Goal: Task Accomplishment & Management: Manage account settings

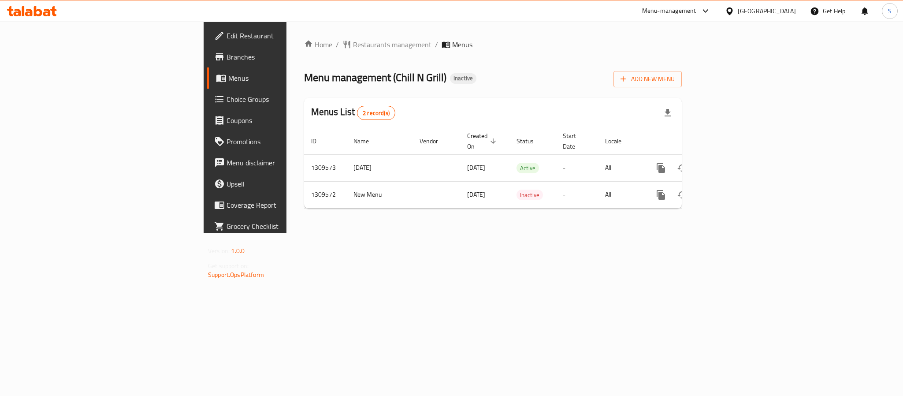
click at [384, 233] on div "Home / Restaurants management / Menus Menu management ( Chill N Grill ) Inactiv…" at bounding box center [492, 127] width 413 height 211
click at [299, 226] on div "Home / Restaurants management / Menus Menu management ( Chill N Grill ) Inactiv…" at bounding box center [492, 127] width 413 height 211
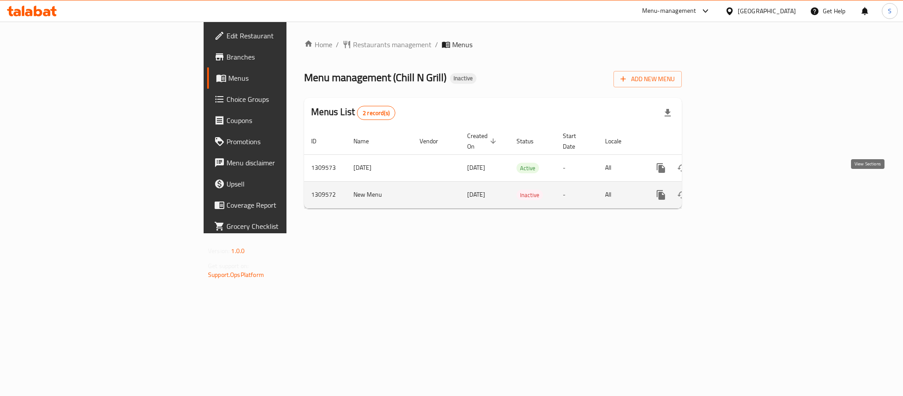
click at [729, 189] on icon "enhanced table" at bounding box center [724, 194] width 11 height 11
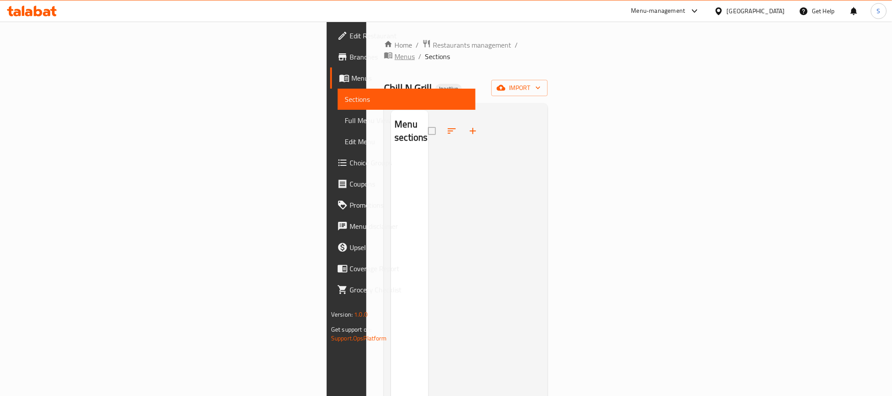
click at [395, 51] on span "Menus" at bounding box center [405, 56] width 20 height 11
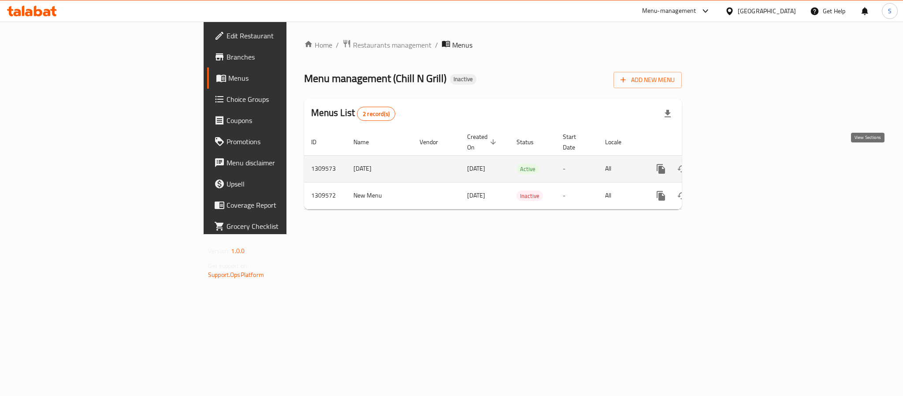
click at [728, 165] on icon "enhanced table" at bounding box center [724, 169] width 8 height 8
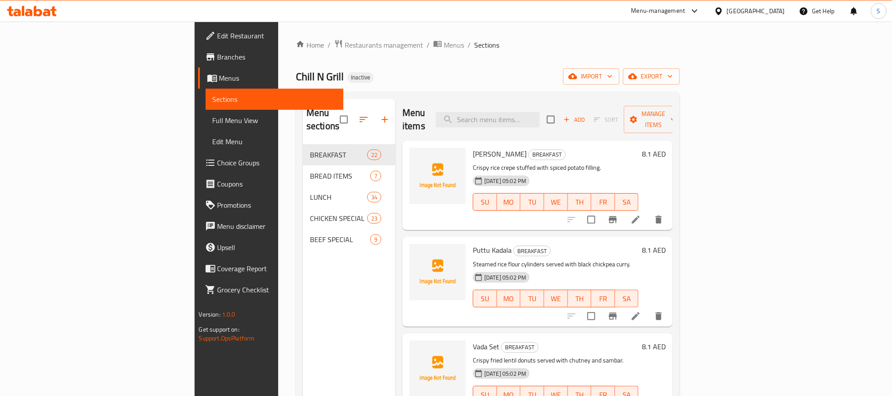
click at [427, 82] on div "Chill N Grill Inactive import export" at bounding box center [488, 76] width 384 height 16
click at [637, 73] on icon "button" at bounding box center [633, 76] width 9 height 9
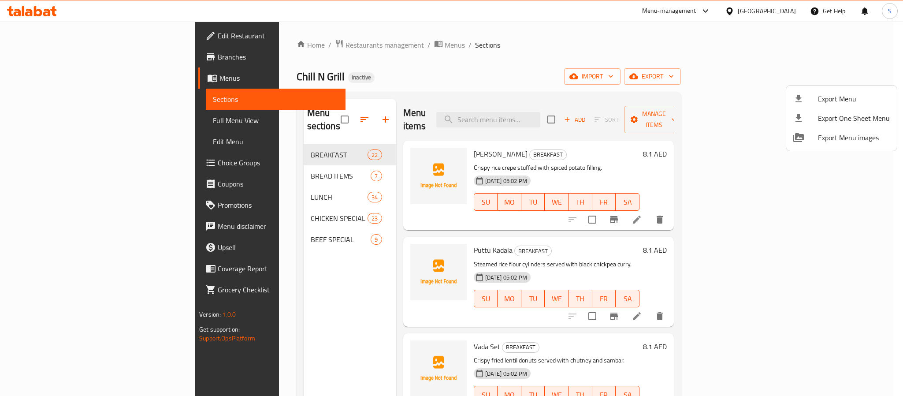
click at [694, 81] on div at bounding box center [451, 198] width 903 height 396
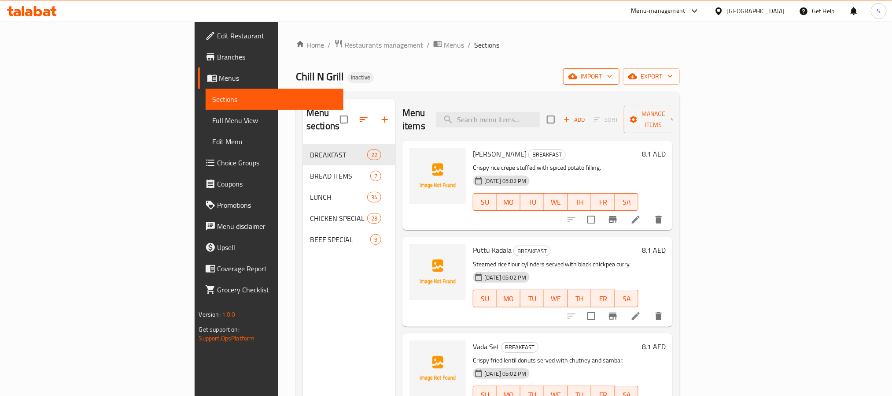
click at [577, 78] on icon "button" at bounding box center [573, 77] width 9 height 6
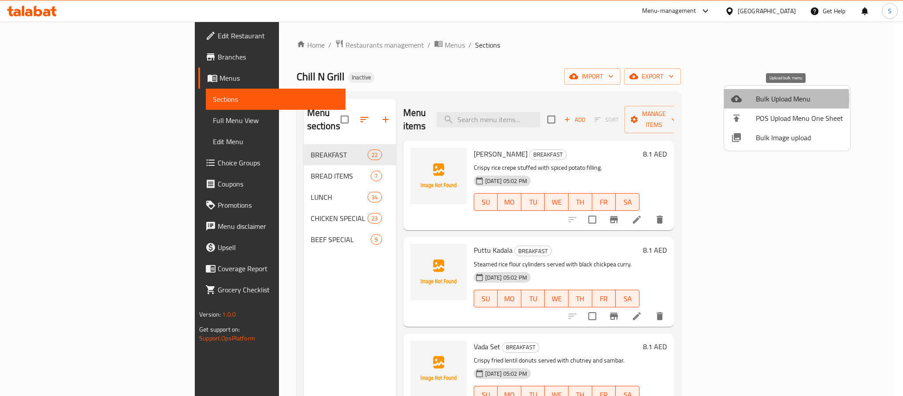
click at [755, 99] on span "Bulk Upload Menu" at bounding box center [798, 98] width 87 height 11
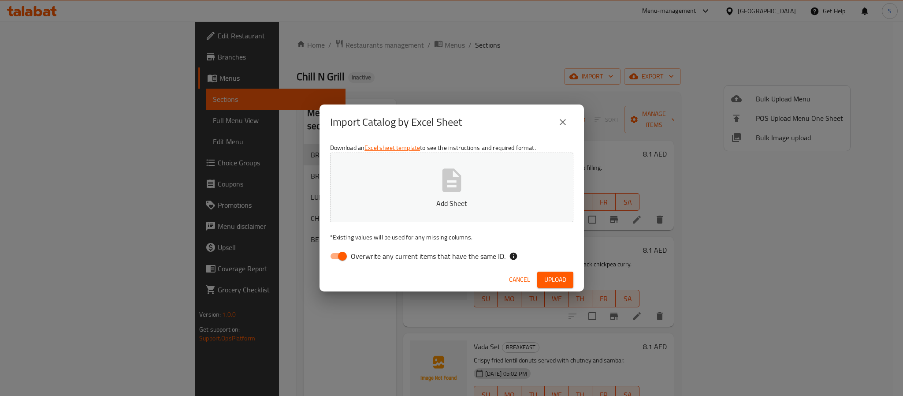
click at [340, 257] on input "Overwrite any current items that have the same ID." at bounding box center [342, 256] width 50 height 17
checkbox input "false"
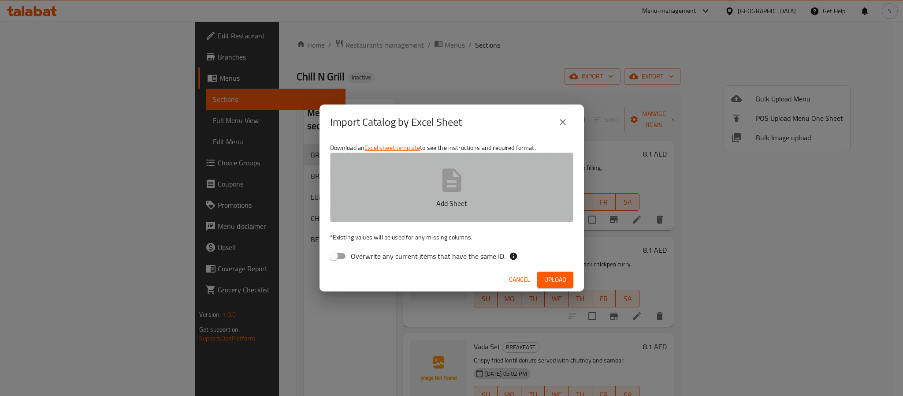
click at [441, 194] on button "Add Sheet" at bounding box center [451, 187] width 243 height 70
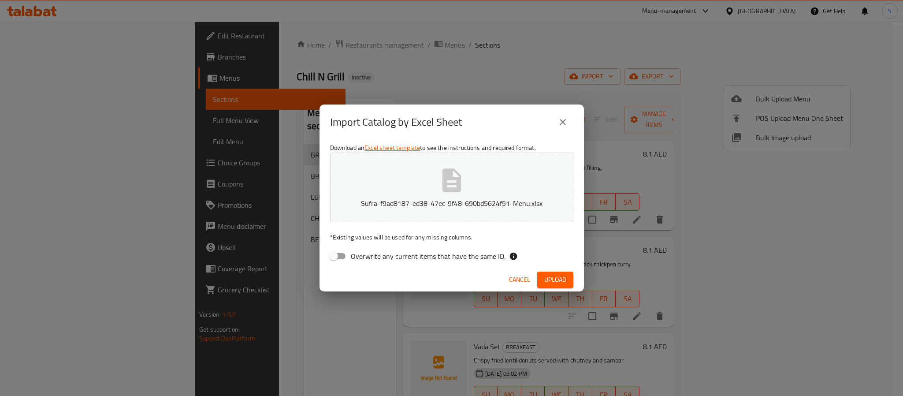
click at [546, 283] on span "Upload" at bounding box center [555, 279] width 22 height 11
click at [562, 123] on icon "close" at bounding box center [562, 122] width 11 height 11
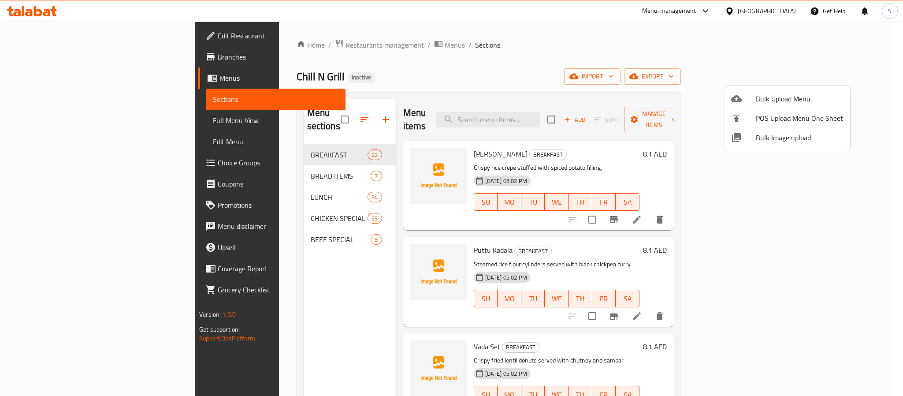
click at [326, 47] on div at bounding box center [451, 198] width 903 height 396
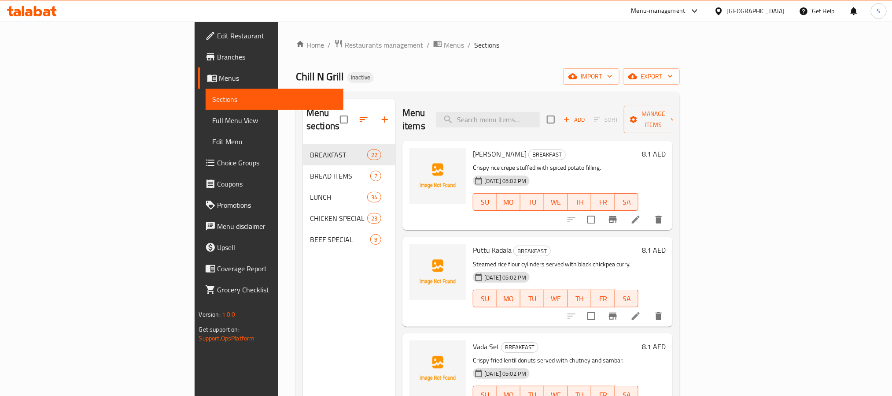
drag, startPoint x: 331, startPoint y: 48, endPoint x: 365, endPoint y: 67, distance: 38.6
click at [444, 48] on span "Menus" at bounding box center [454, 45] width 20 height 11
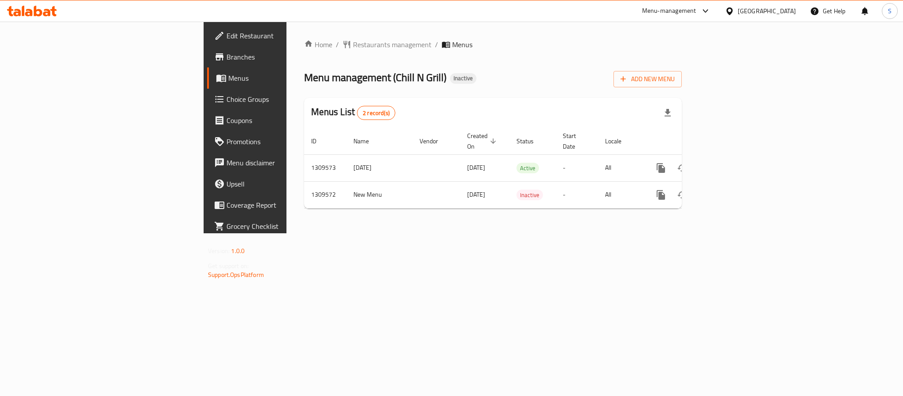
click at [546, 104] on div "Menus List 2 record(s)" at bounding box center [492, 113] width 377 height 30
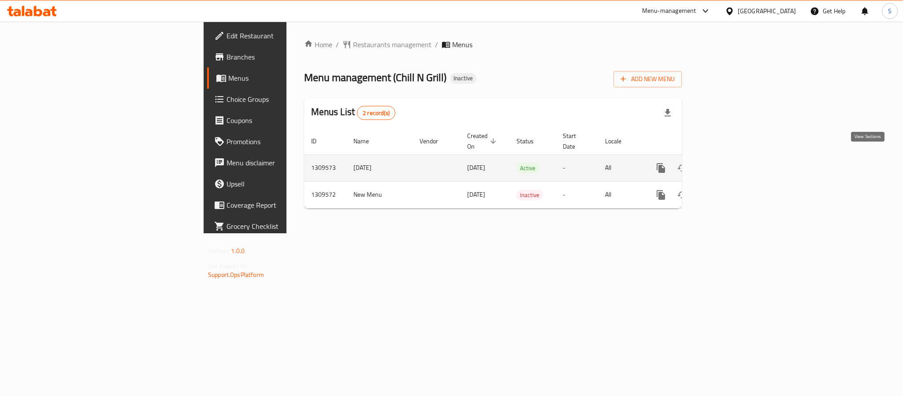
click at [729, 163] on icon "enhanced table" at bounding box center [724, 168] width 11 height 11
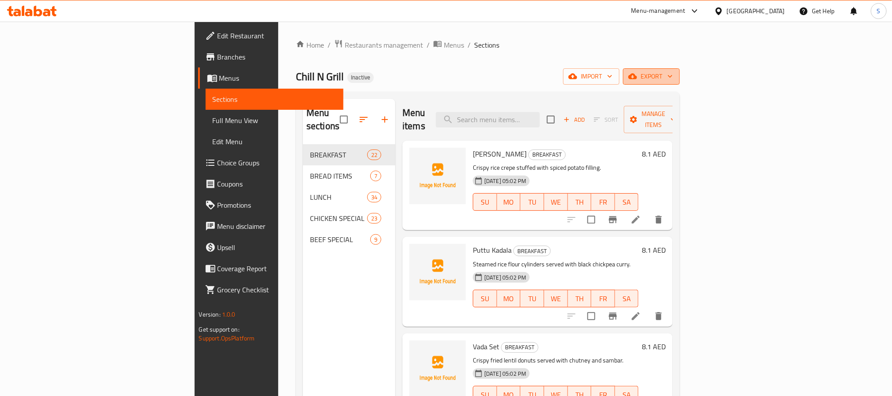
click at [680, 75] on button "export" at bounding box center [651, 76] width 57 height 16
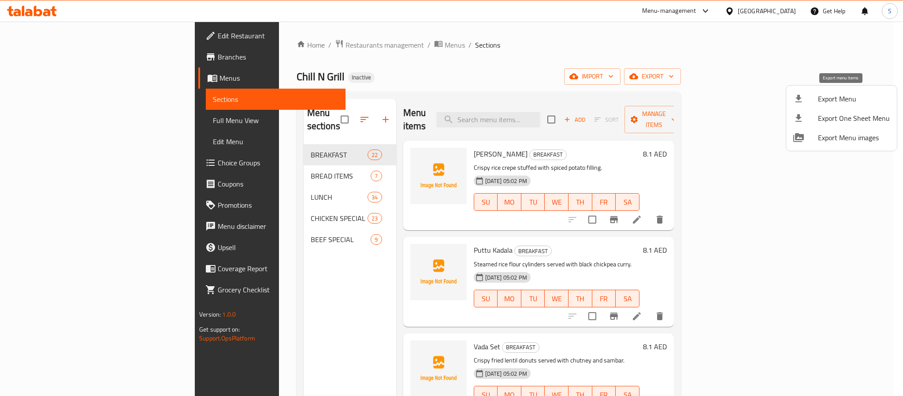
click at [816, 98] on div at bounding box center [805, 98] width 25 height 11
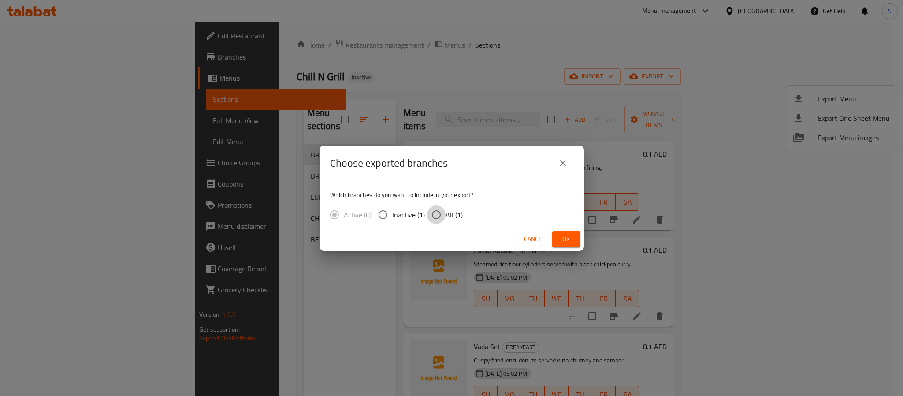
click at [440, 216] on input "All (1)" at bounding box center [436, 214] width 19 height 19
radio input "true"
click at [558, 233] on button "Ok" at bounding box center [566, 239] width 28 height 16
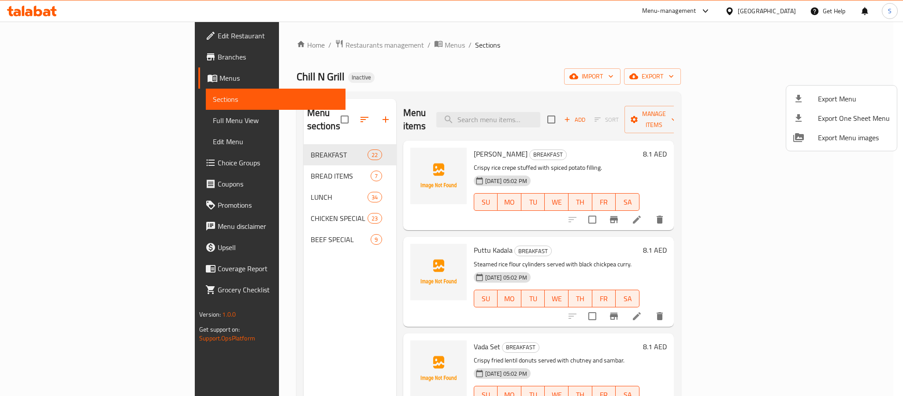
click at [607, 67] on div at bounding box center [451, 198] width 903 height 396
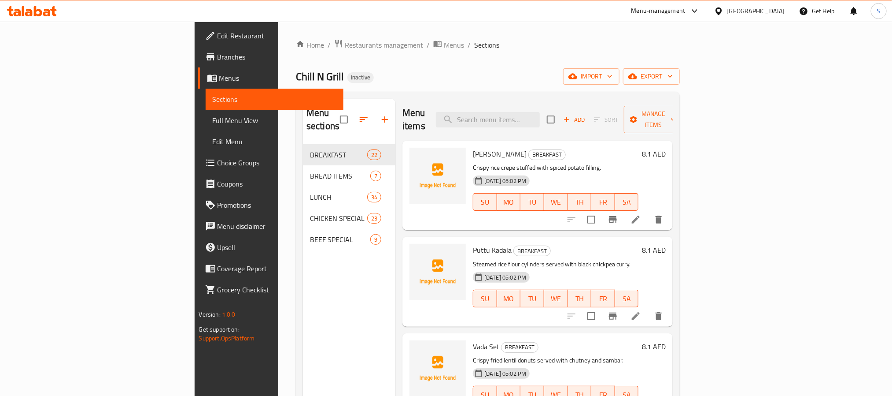
click at [572, 83] on div "Chill N Grill Inactive import export" at bounding box center [488, 76] width 384 height 16
click at [577, 78] on icon "button" at bounding box center [573, 77] width 9 height 6
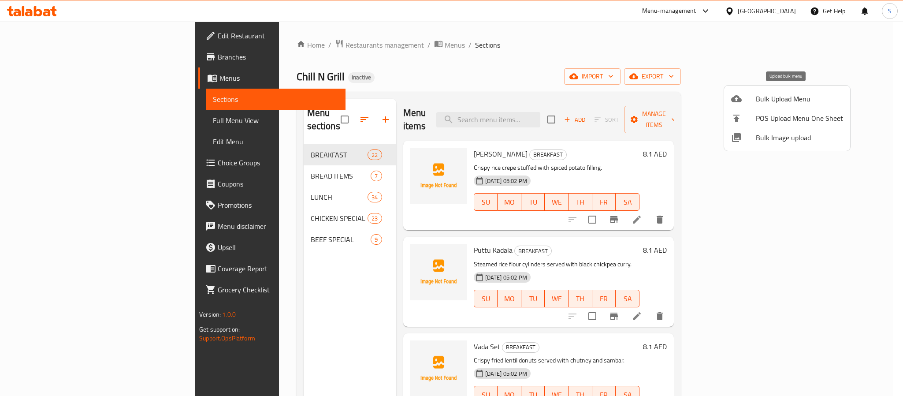
click at [774, 96] on span "Bulk Upload Menu" at bounding box center [798, 98] width 87 height 11
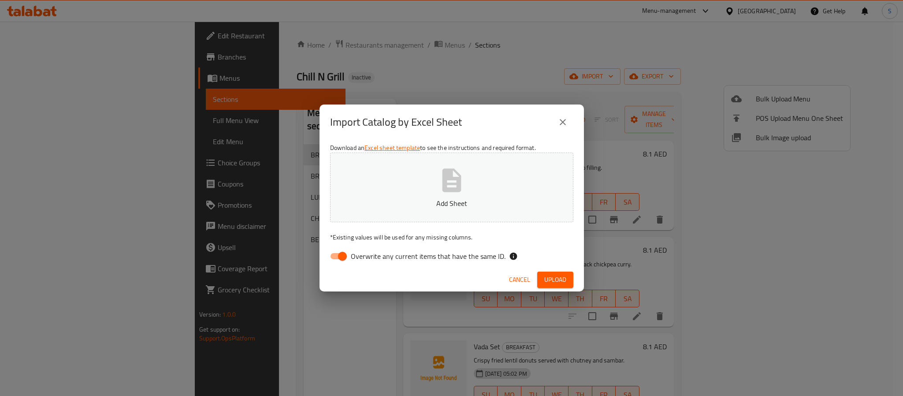
click at [342, 254] on input "Overwrite any current items that have the same ID." at bounding box center [342, 256] width 50 height 17
checkbox input "false"
click at [468, 184] on button "Add Sheet" at bounding box center [451, 187] width 243 height 70
click at [554, 281] on span "Upload" at bounding box center [555, 279] width 22 height 11
click at [558, 119] on icon "close" at bounding box center [562, 122] width 11 height 11
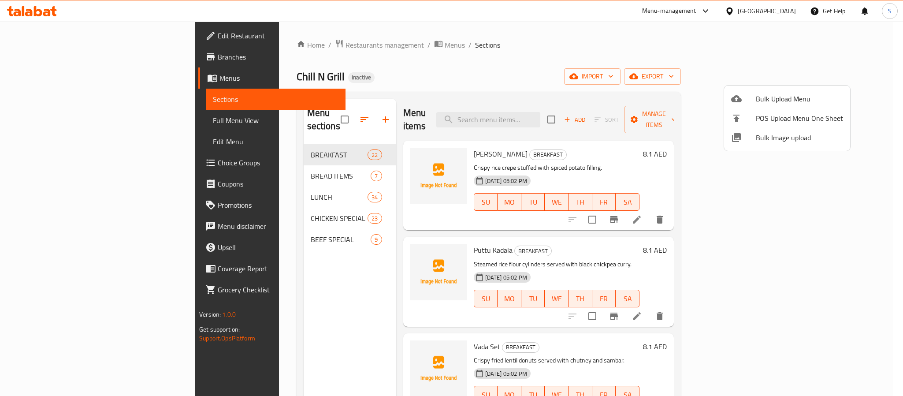
click at [397, 63] on div at bounding box center [451, 198] width 903 height 396
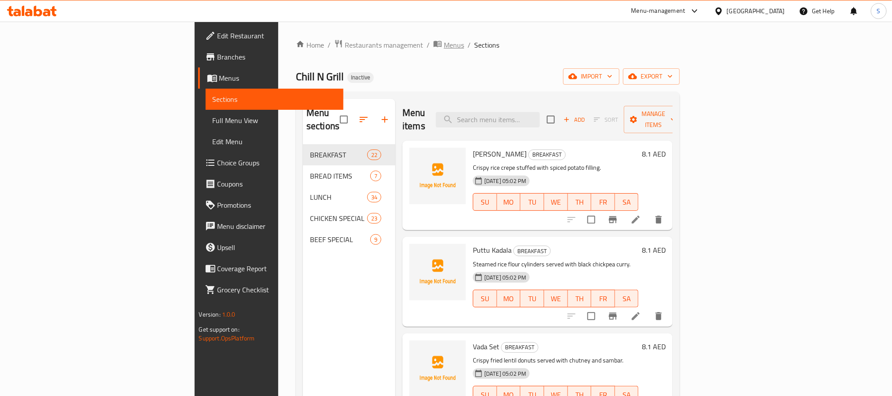
click at [444, 49] on span "Menus" at bounding box center [454, 45] width 20 height 11
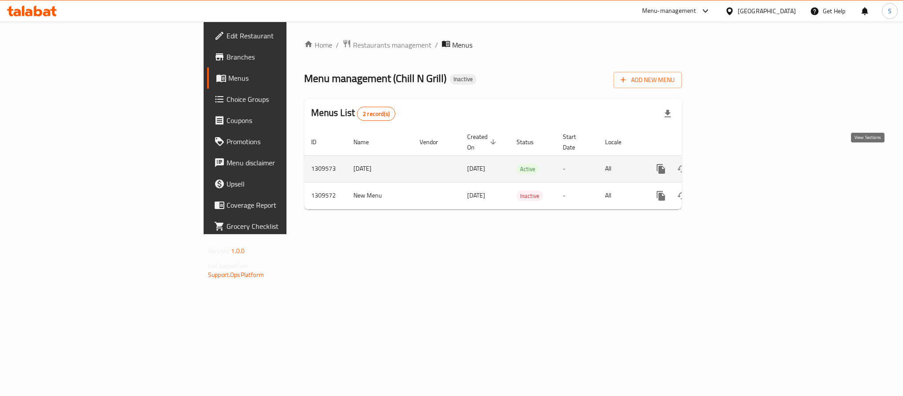
click at [729, 163] on icon "enhanced table" at bounding box center [724, 168] width 11 height 11
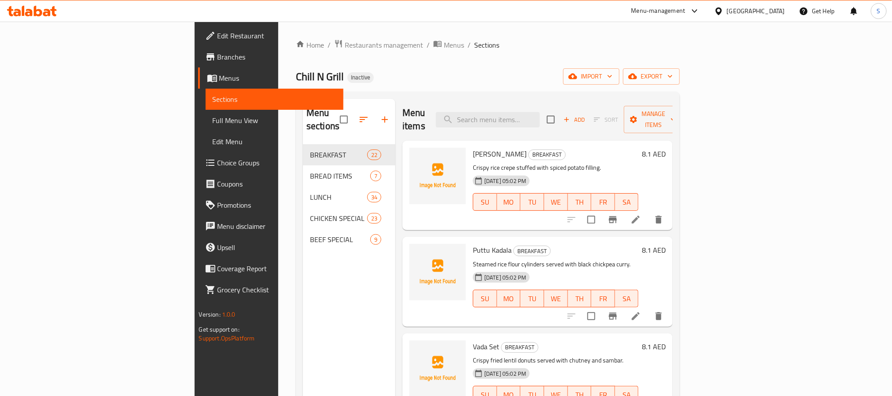
click at [653, 54] on div "Home / Restaurants management / Menus / Sections Chill N Grill Inactive import …" at bounding box center [488, 270] width 384 height 462
click at [614, 77] on icon "button" at bounding box center [610, 76] width 9 height 9
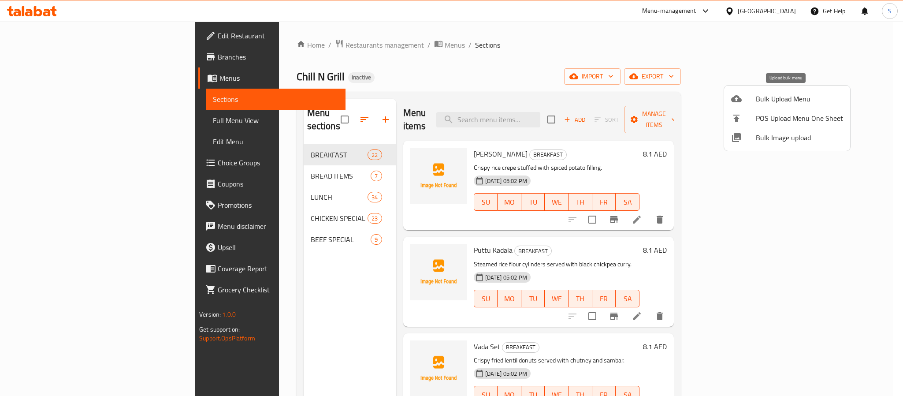
click at [762, 98] on span "Bulk Upload Menu" at bounding box center [798, 98] width 87 height 11
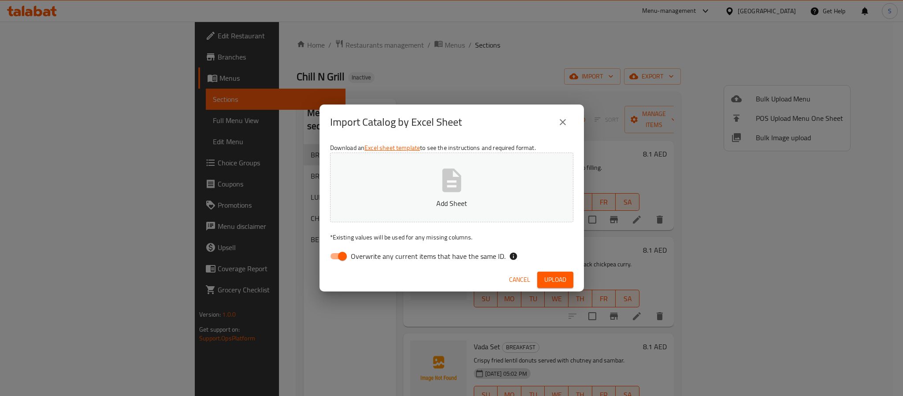
click at [339, 262] on input "Overwrite any current items that have the same ID." at bounding box center [342, 256] width 50 height 17
checkbox input "false"
click at [459, 188] on icon "button" at bounding box center [451, 179] width 19 height 23
click at [540, 277] on button "Upload" at bounding box center [555, 279] width 36 height 16
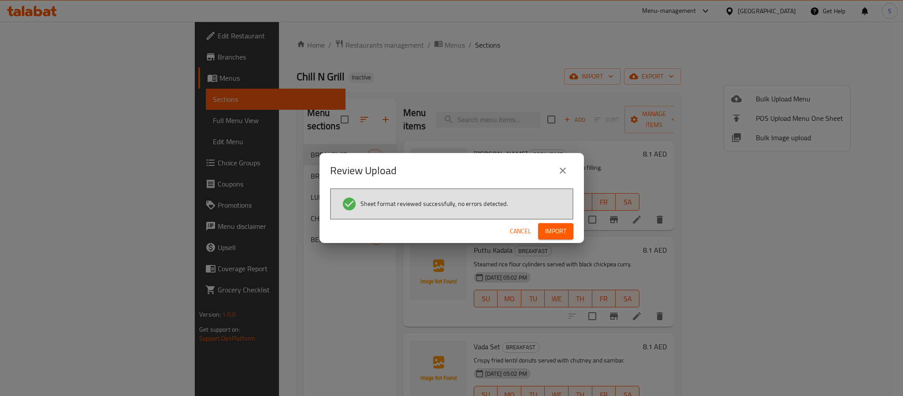
click at [546, 229] on span "Import" at bounding box center [555, 231] width 21 height 11
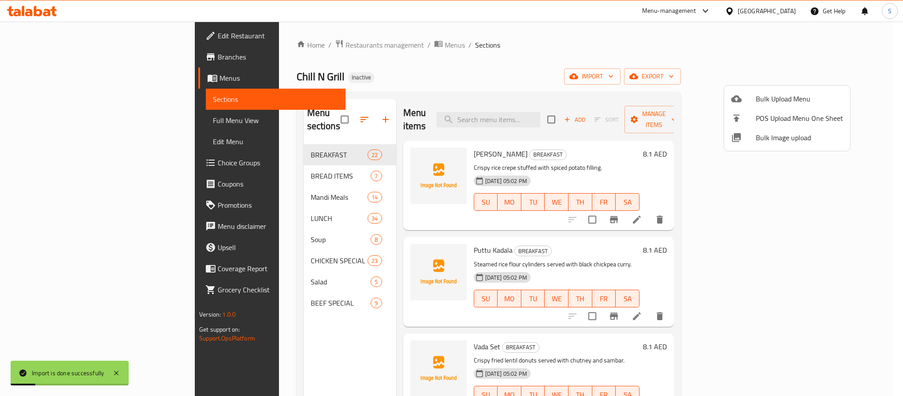
click at [424, 72] on div at bounding box center [451, 198] width 903 height 396
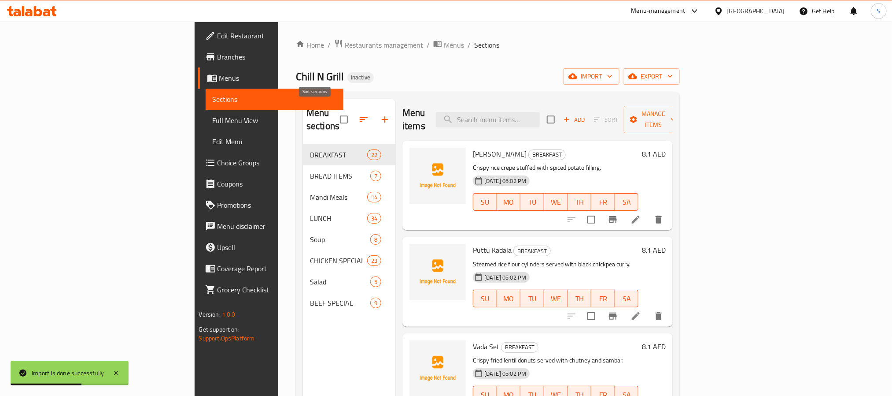
click at [359, 118] on icon "button" at bounding box center [364, 119] width 11 height 11
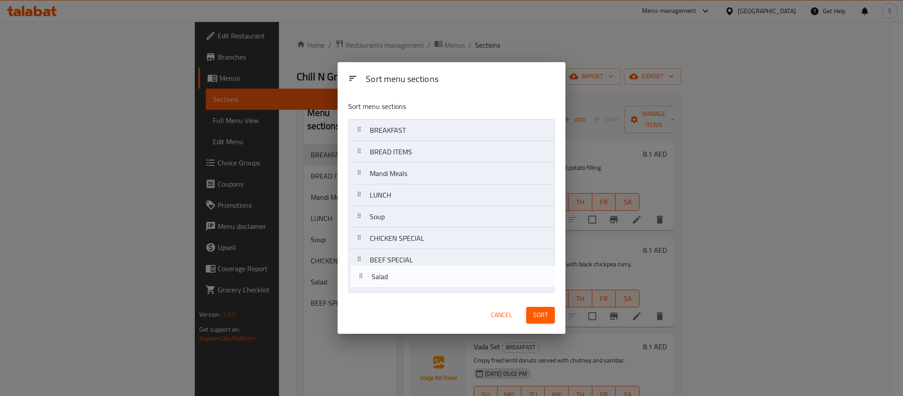
drag, startPoint x: 385, startPoint y: 266, endPoint x: 386, endPoint y: 290, distance: 24.3
click at [386, 290] on nav "BREAKFAST BREAD ITEMS Mandi Meals LUNCH Soup CHICKEN SPECIAL Salad BEEF SPECIAL" at bounding box center [451, 206] width 207 height 174
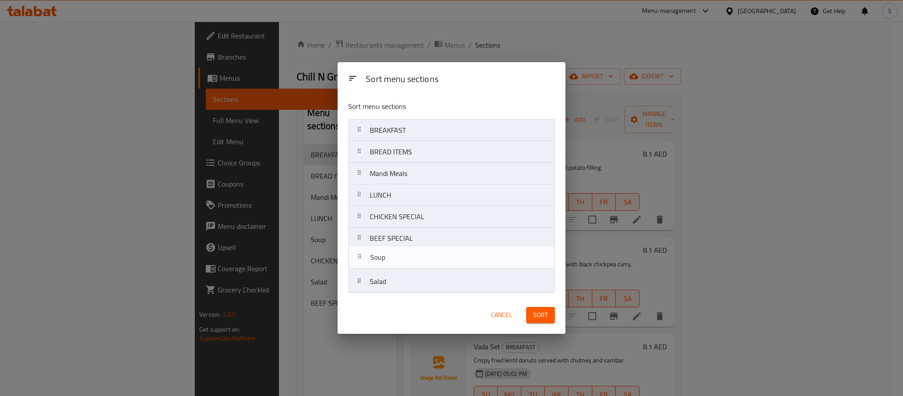
drag, startPoint x: 381, startPoint y: 221, endPoint x: 381, endPoint y: 267, distance: 45.8
click at [381, 267] on nav "BREAKFAST BREAD ITEMS Mandi Meals LUNCH Soup CHICKEN SPECIAL BEEF SPECIAL Salad" at bounding box center [451, 206] width 207 height 174
drag, startPoint x: 386, startPoint y: 176, endPoint x: 386, endPoint y: 249, distance: 73.1
click at [386, 249] on nav "BREAKFAST BREAD ITEMS Mandi Meals LUNCH CHICKEN SPECIAL BEEF SPECIAL Soup Salad" at bounding box center [451, 206] width 207 height 174
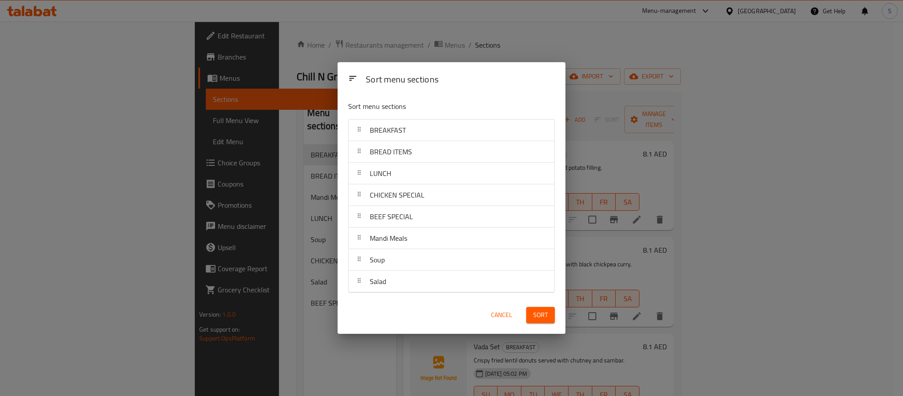
click at [537, 313] on span "Sort" at bounding box center [540, 314] width 15 height 11
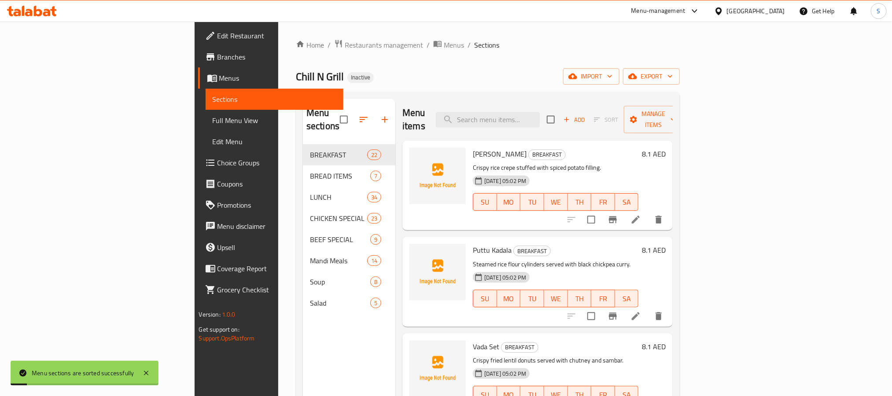
click at [478, 65] on div "Home / Restaurants management / Menus / Sections Chill N Grill Inactive import …" at bounding box center [488, 270] width 384 height 462
click at [444, 49] on span "Menus" at bounding box center [454, 45] width 20 height 11
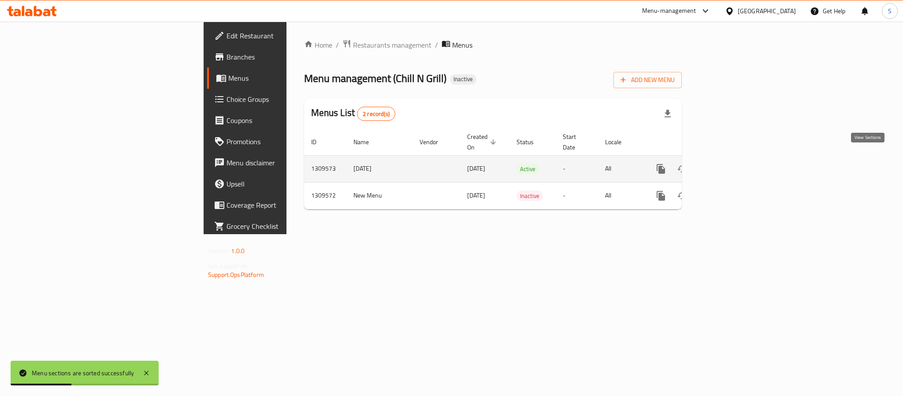
click at [735, 158] on link "enhanced table" at bounding box center [724, 168] width 21 height 21
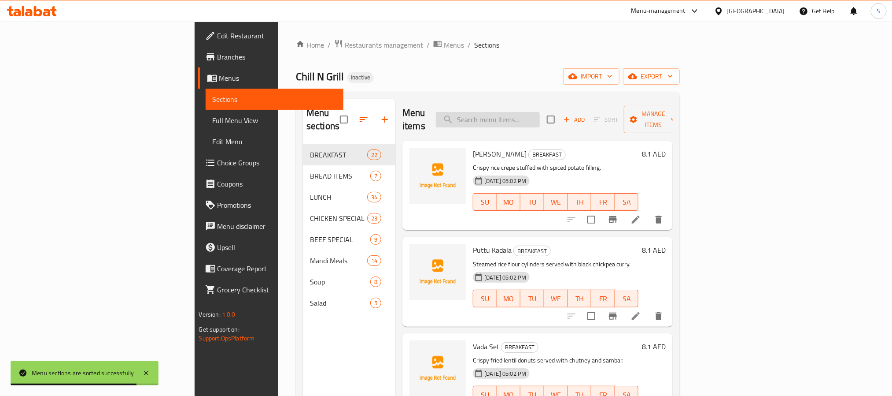
click at [540, 112] on input "search" at bounding box center [488, 119] width 104 height 15
paste input "Cream Mushroom Veg/chi."
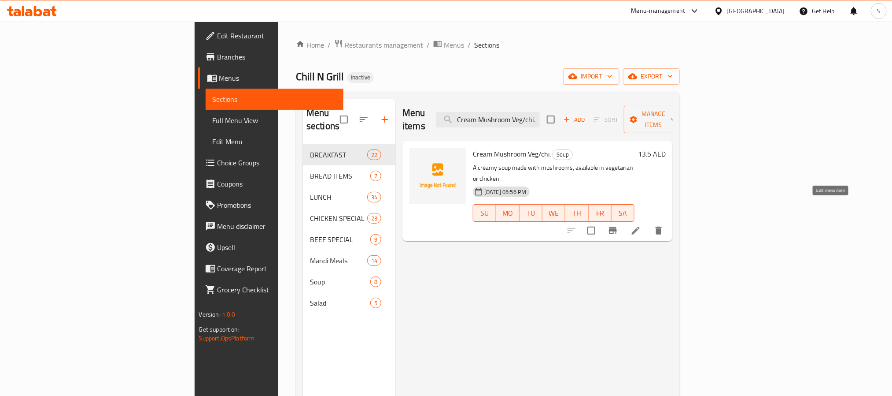
type input "Cream Mushroom Veg/chi."
click at [641, 225] on icon at bounding box center [636, 230] width 11 height 11
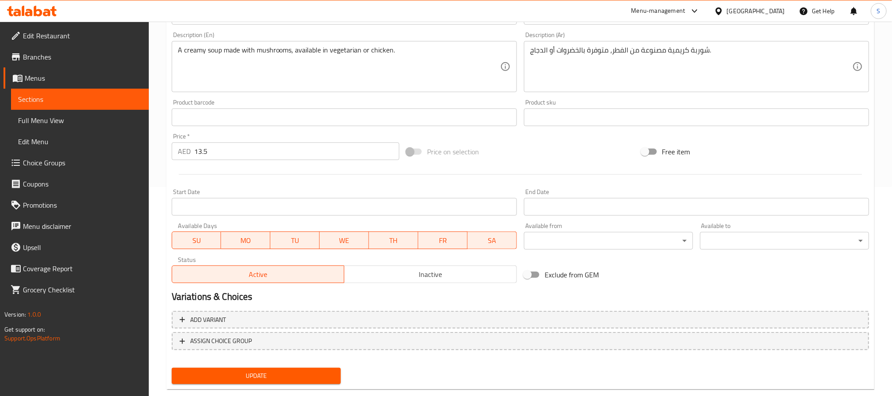
scroll to position [226, 0]
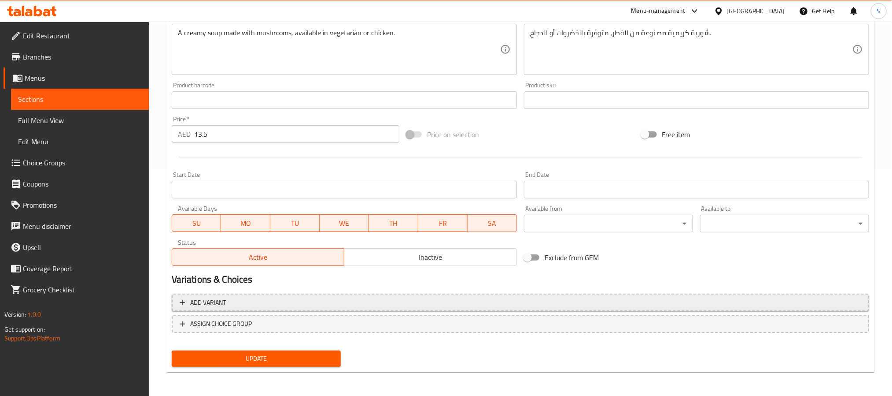
click at [734, 301] on span "Add variant" at bounding box center [521, 302] width 682 height 11
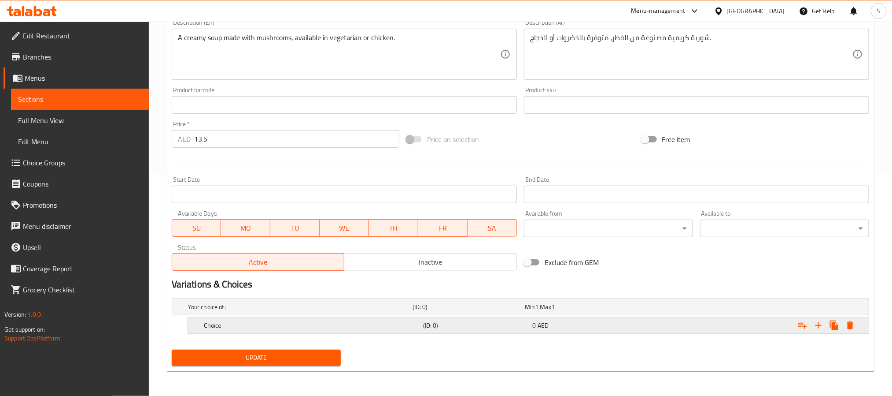
scroll to position [222, 0]
click at [817, 324] on icon "Expand" at bounding box center [819, 325] width 6 height 6
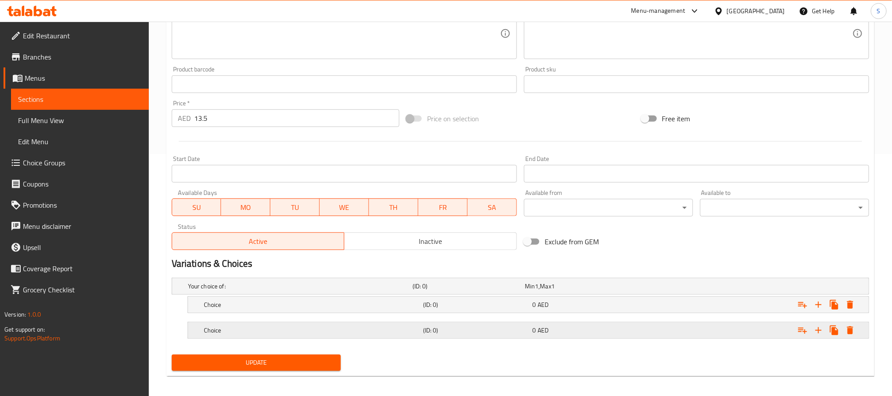
scroll to position [248, 0]
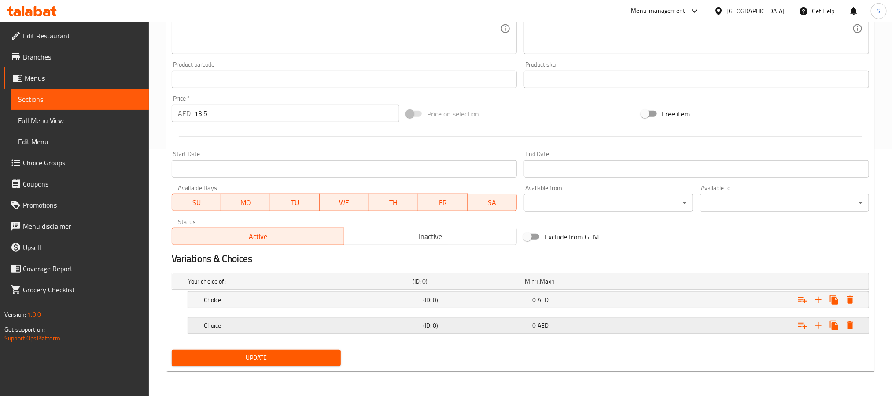
click at [642, 283] on div "Expand" at bounding box center [748, 281] width 225 height 4
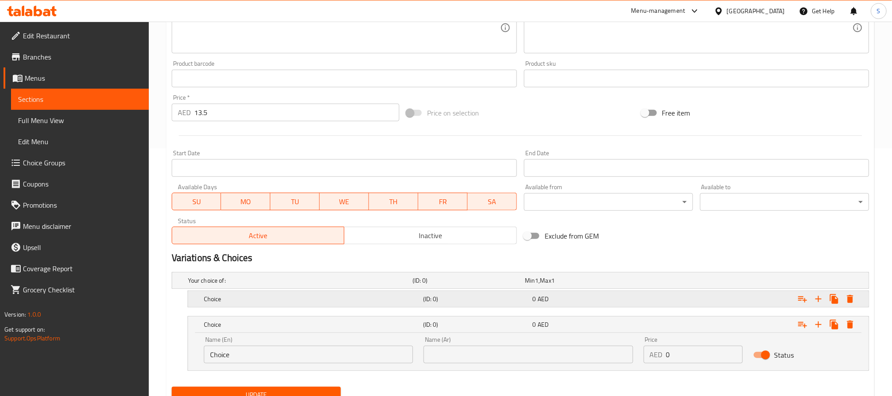
click at [632, 285] on div "0 AED" at bounding box center [579, 280] width 109 height 9
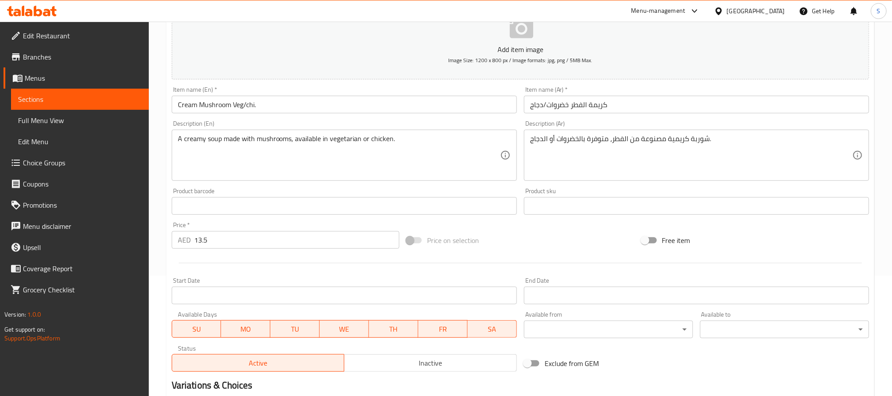
scroll to position [115, 0]
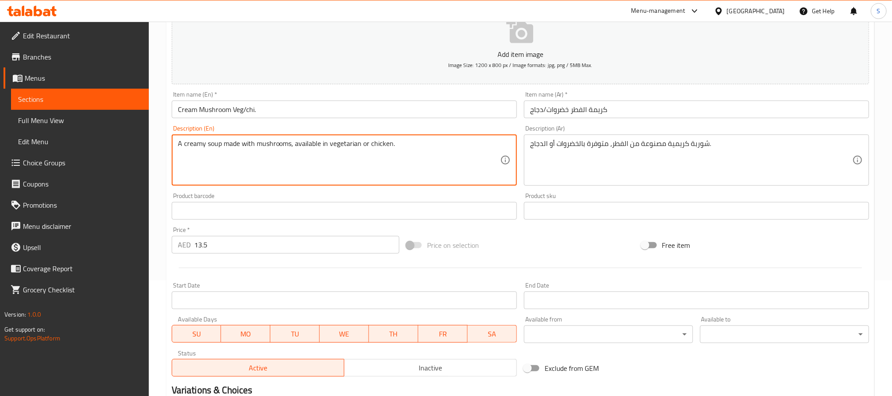
click at [344, 148] on textarea "A creamy soup made with mushrooms, available in vegetarian or chicken." at bounding box center [339, 160] width 322 height 42
paste textarea "option"
type textarea "A creamy soup made with mushrooms, available in vegetarian or chicken option."
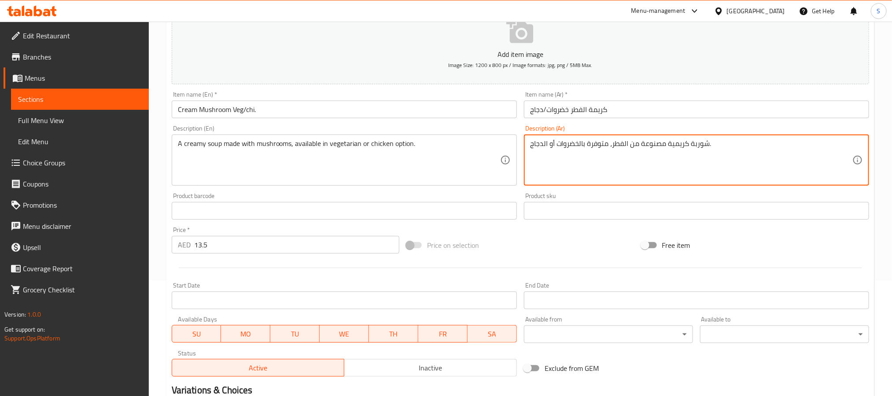
paste textarea "كخيار نباتي أو"
type textarea "شوربة كريمية مصنوعة من الفطر، متوفرة كخيار نباتي أو دجاج."
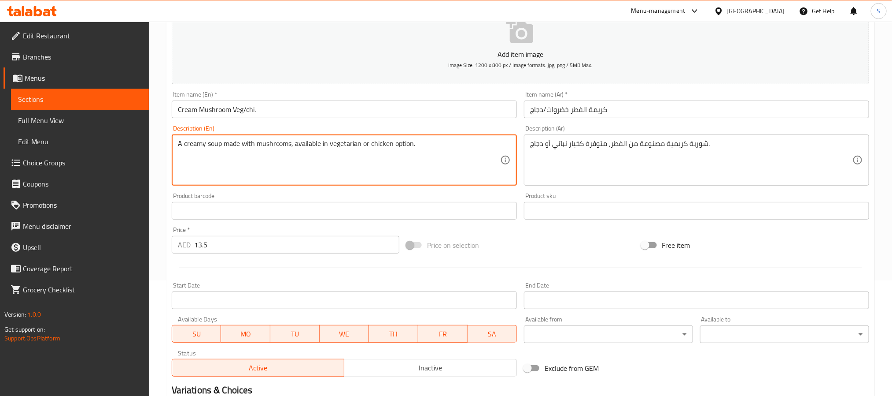
click at [349, 147] on textarea "A creamy soup made with mushrooms, available in vegetarian or chicken option." at bounding box center [339, 160] width 322 height 42
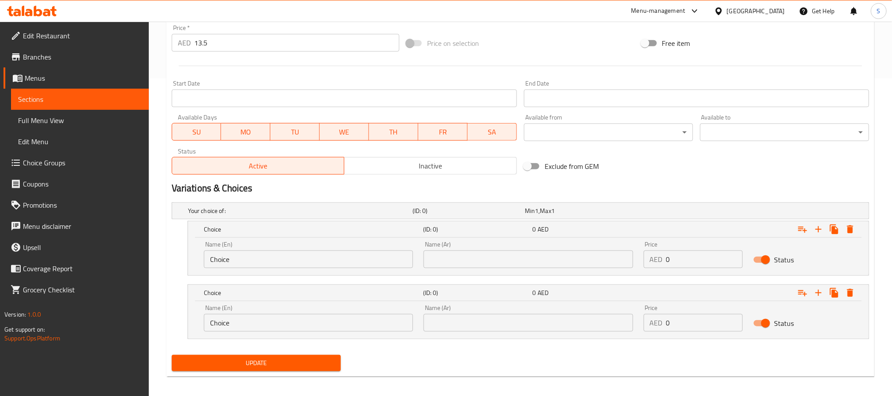
scroll to position [323, 0]
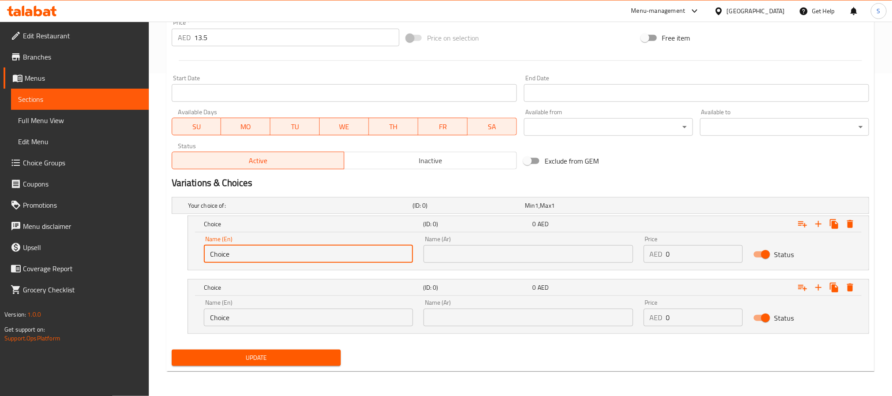
click at [268, 255] on input "Choice" at bounding box center [308, 254] width 209 height 18
paste input "vegetarian"
drag, startPoint x: 212, startPoint y: 255, endPoint x: 207, endPoint y: 255, distance: 4.4
click at [207, 255] on input "vegetarian" at bounding box center [308, 254] width 209 height 18
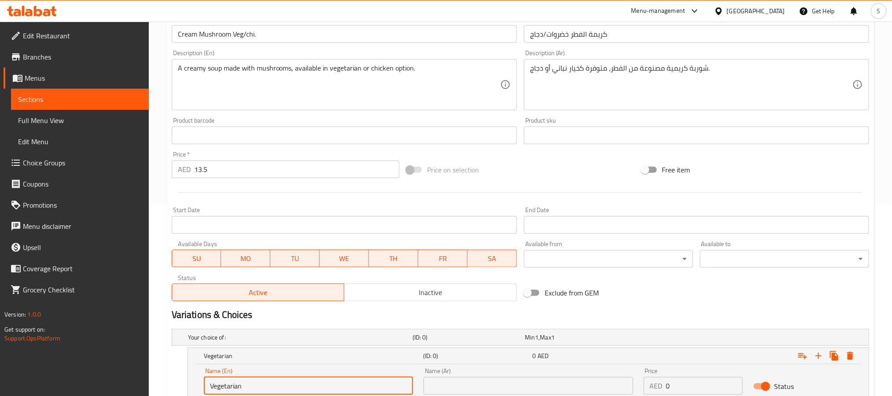
type input "Vegetarian"
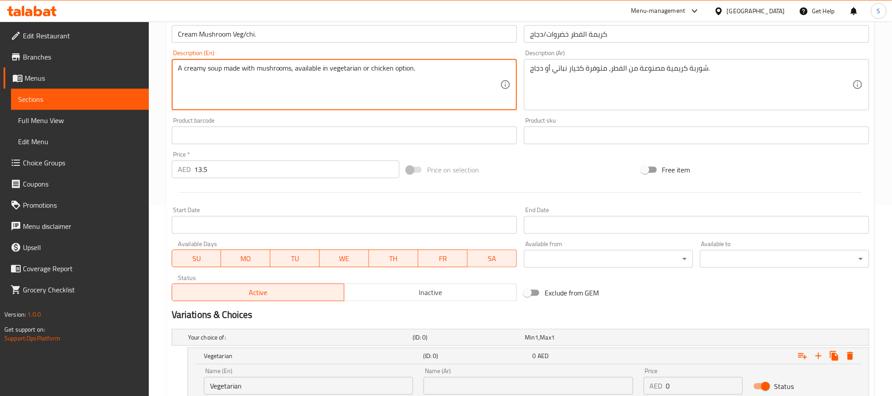
click at [381, 69] on textarea "A creamy soup made with mushrooms, available in vegetarian or chicken option." at bounding box center [339, 85] width 322 height 42
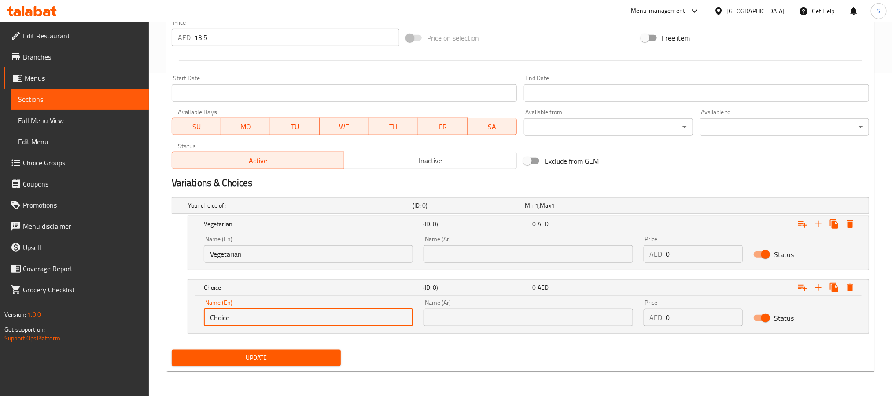
drag, startPoint x: 222, startPoint y: 321, endPoint x: 200, endPoint y: 315, distance: 22.9
click at [200, 315] on div "Name (En) Choice Name (En)" at bounding box center [309, 312] width 220 height 37
paste input "chicken"
drag, startPoint x: 213, startPoint y: 315, endPoint x: 204, endPoint y: 315, distance: 9.3
click at [204, 315] on input "chicken" at bounding box center [308, 317] width 209 height 18
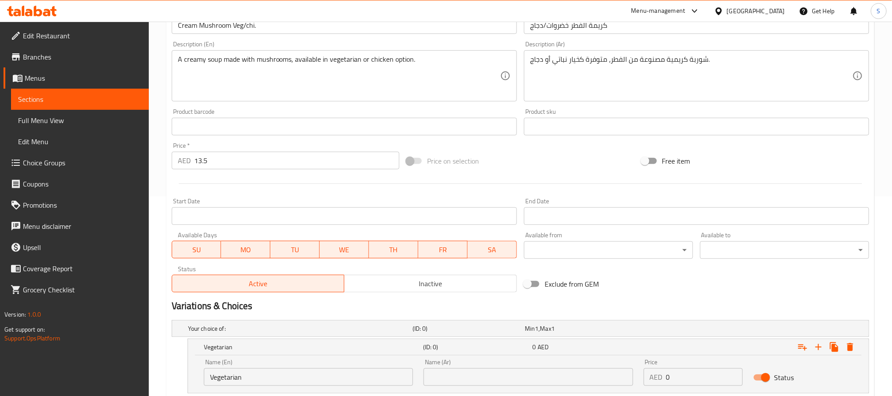
scroll to position [191, 0]
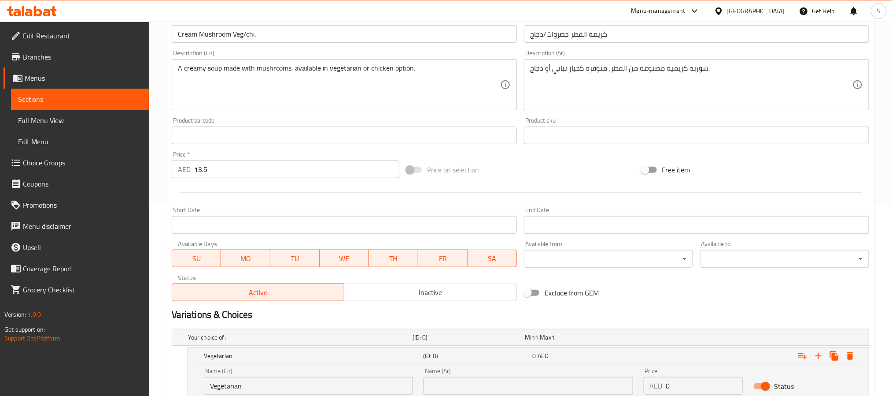
type input "Chicken"
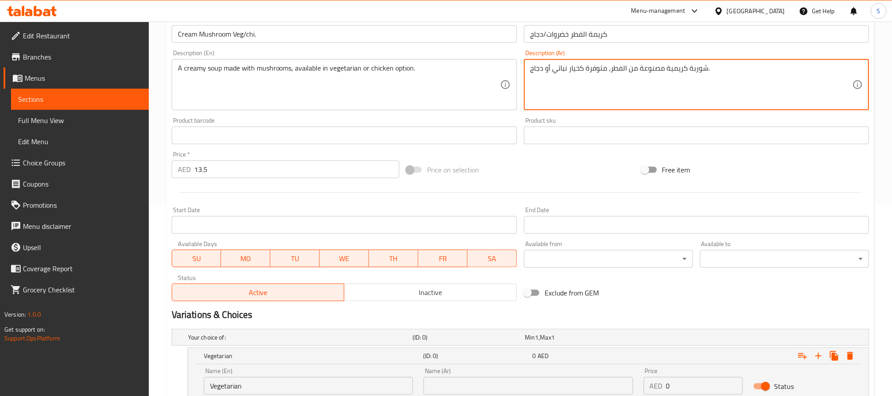
click at [562, 69] on textarea "شوربة كريمية مصنوعة من الفطر، متوفرة كخيار نباتي أو دجاج." at bounding box center [691, 85] width 322 height 42
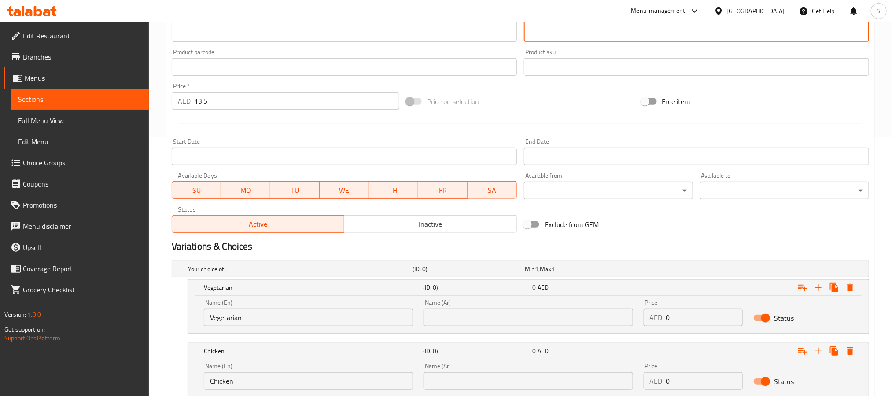
scroll to position [323, 0]
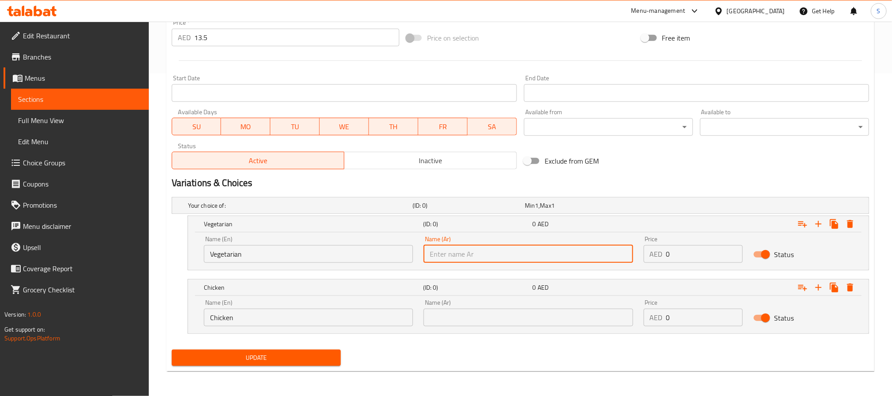
click at [535, 251] on input "text" at bounding box center [528, 254] width 209 height 18
paste input "نباتي"
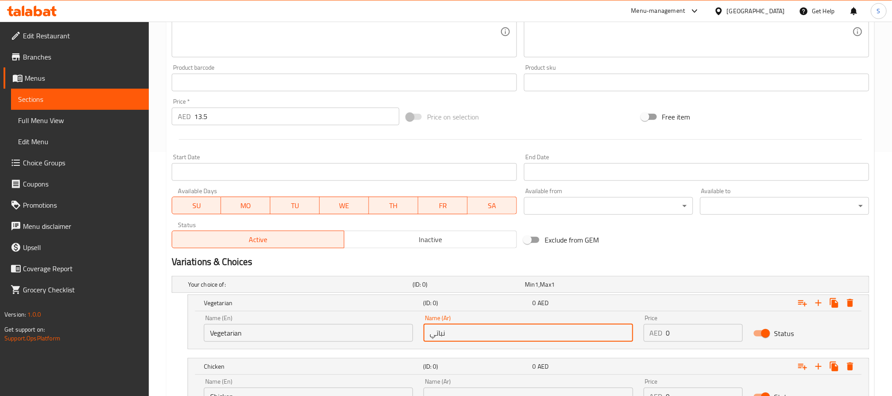
scroll to position [125, 0]
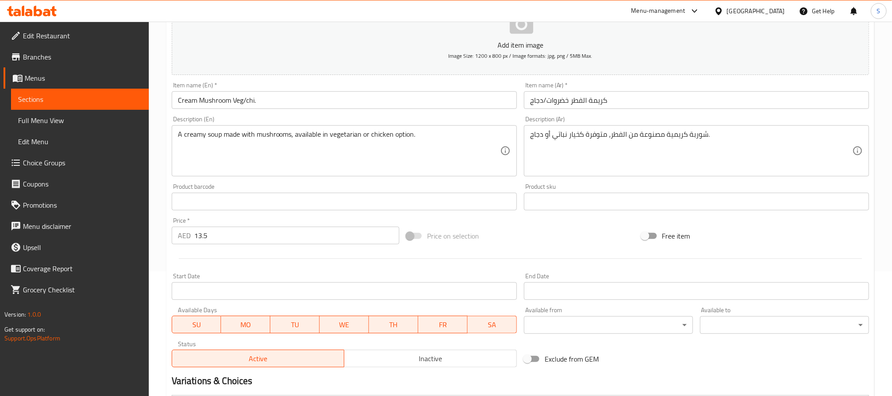
type input "نباتي"
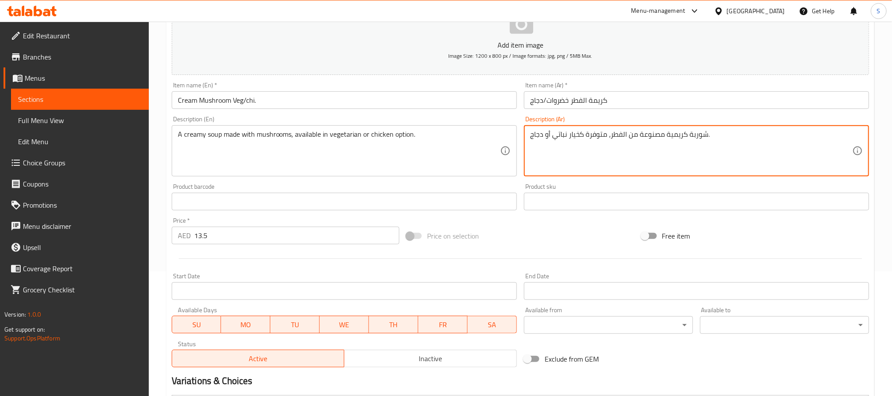
click at [538, 130] on textarea "شوربة كريمية مصنوعة من الفطر، متوفرة كخيار نباتي أو دجاج." at bounding box center [691, 151] width 322 height 42
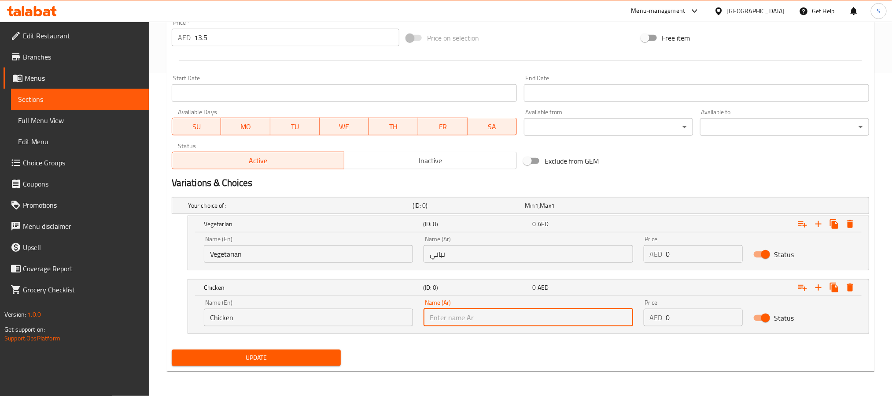
click at [491, 312] on input "text" at bounding box center [528, 317] width 209 height 18
paste input "دجاج"
type input "دجاج"
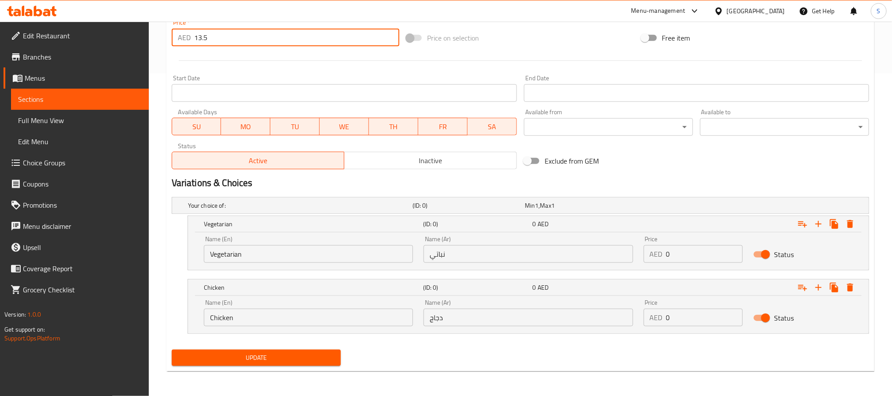
drag, startPoint x: 215, startPoint y: 39, endPoint x: 193, endPoint y: 42, distance: 21.4
click at [194, 42] on input "13.5" at bounding box center [296, 38] width 205 height 18
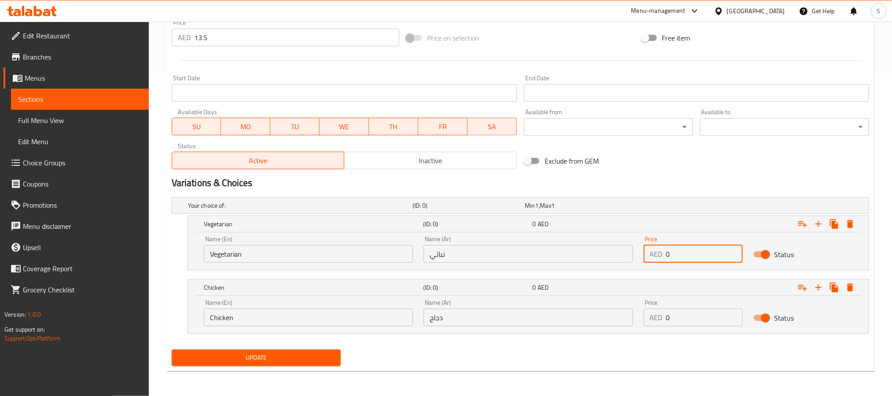
click at [686, 259] on input "0" at bounding box center [704, 254] width 77 height 18
paste input "13.5"
type input "13.5"
click at [674, 318] on input "0" at bounding box center [704, 317] width 77 height 18
paste input "13.5"
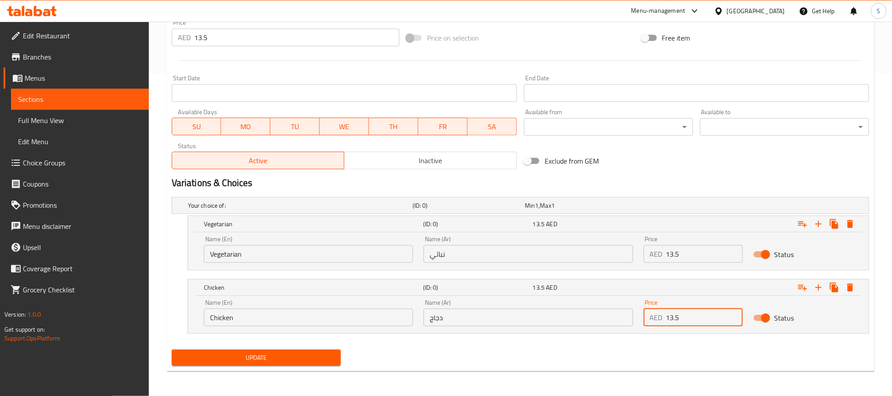
type input "13.5"
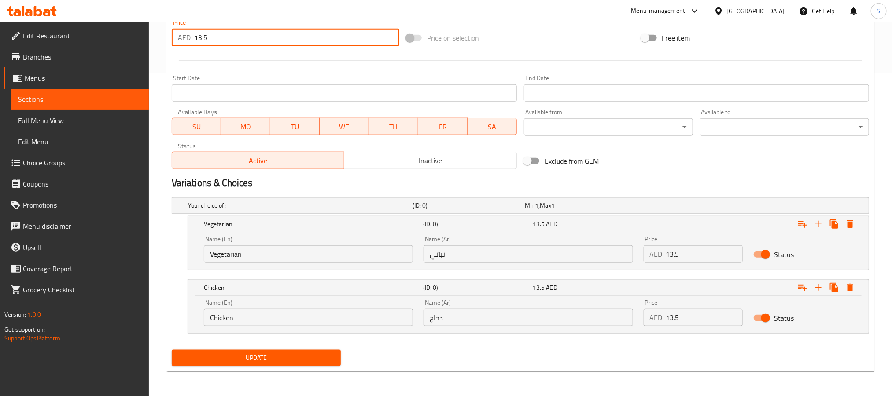
drag, startPoint x: 216, startPoint y: 40, endPoint x: 165, endPoint y: 41, distance: 50.7
click at [165, 41] on div "Home / Restaurants management / Menus / Sections / item / update Soup section U…" at bounding box center [521, 47] width 744 height 696
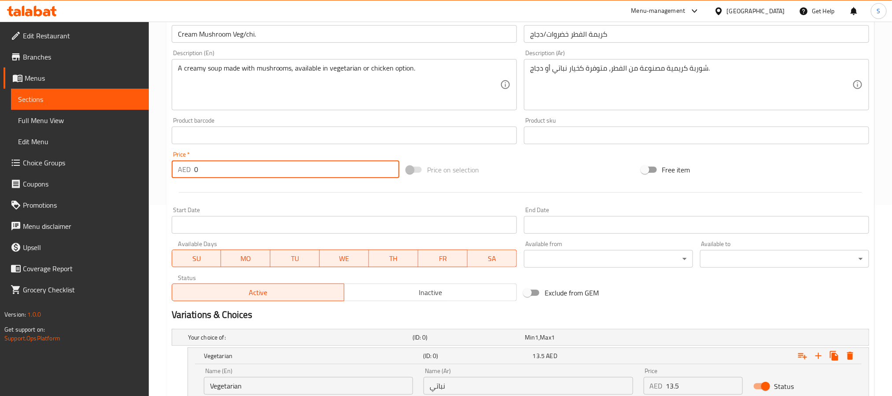
type input "0"
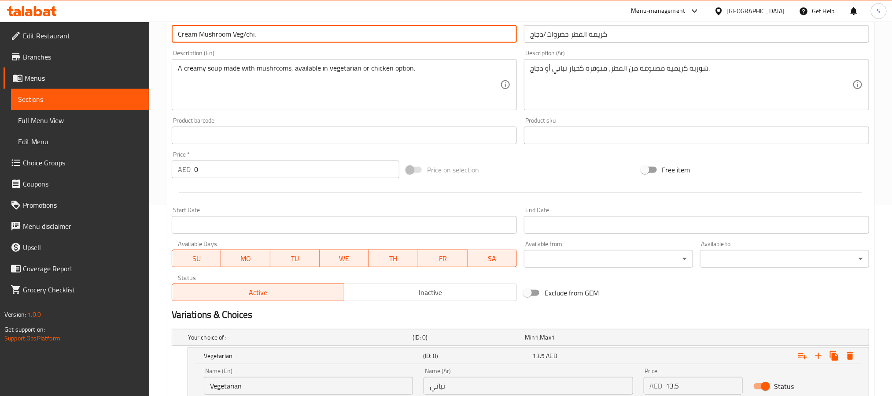
click at [252, 37] on input "Cream Mushroom Veg/chi." at bounding box center [344, 34] width 345 height 18
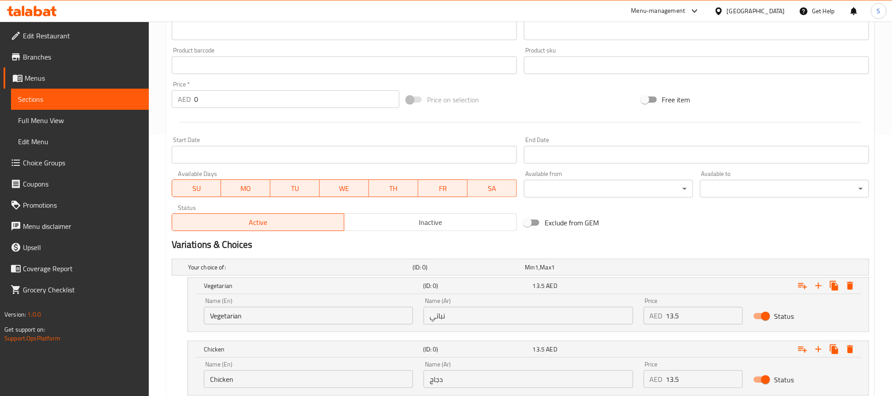
scroll to position [323, 0]
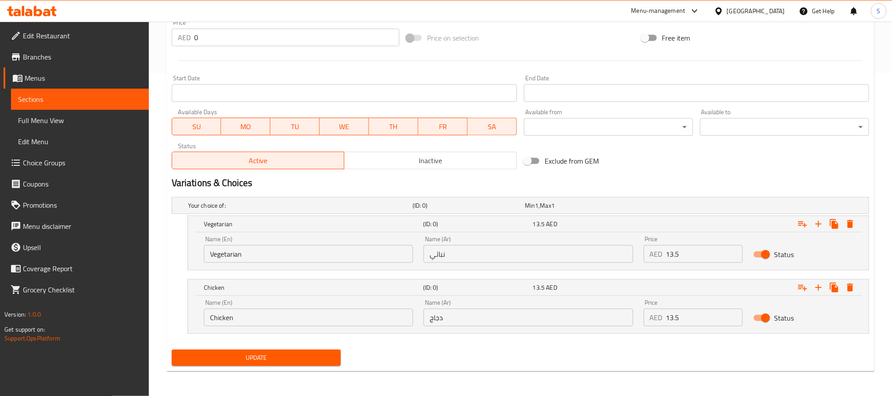
click at [295, 350] on button "Update" at bounding box center [256, 357] width 169 height 16
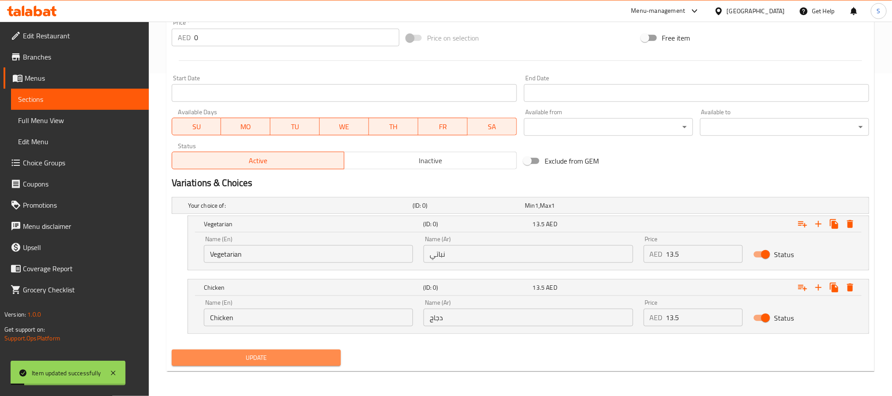
click at [295, 358] on span "Update" at bounding box center [256, 357] width 155 height 11
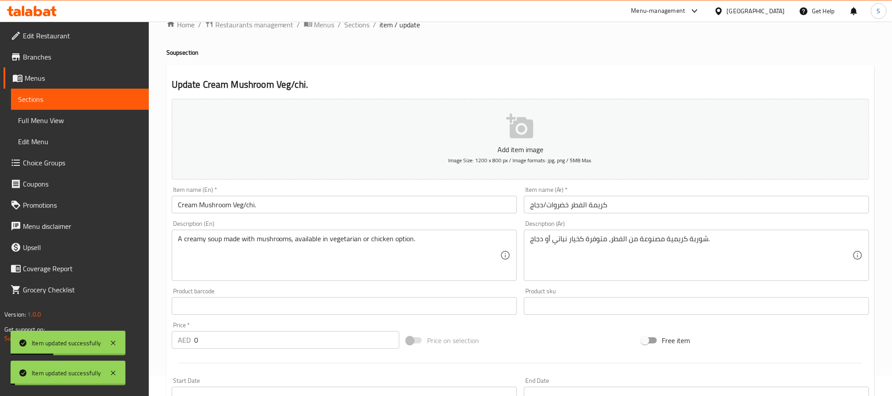
scroll to position [0, 0]
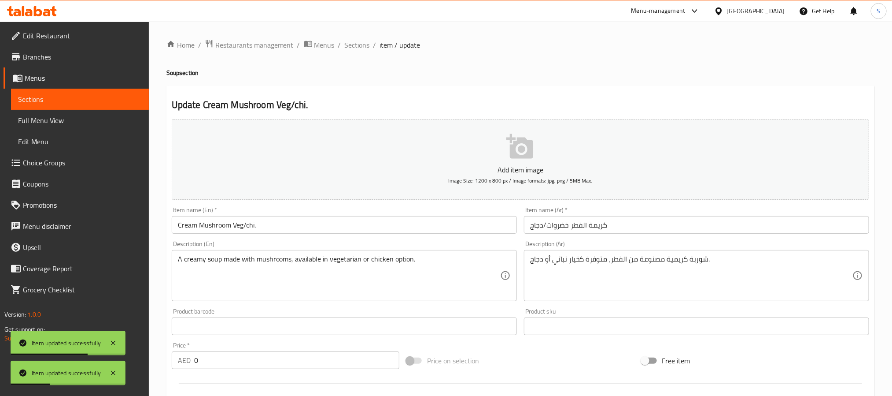
drag, startPoint x: 351, startPoint y: 41, endPoint x: 352, endPoint y: 63, distance: 21.6
click at [351, 41] on span "Sections" at bounding box center [357, 45] width 25 height 11
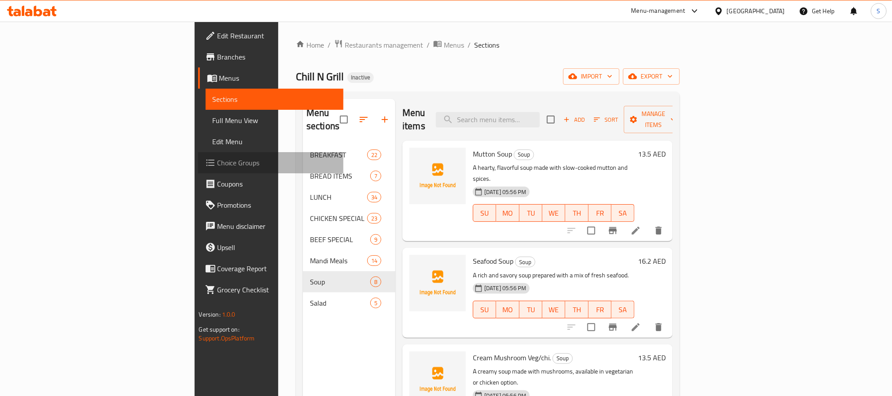
click at [218, 166] on span "Choice Groups" at bounding box center [277, 162] width 119 height 11
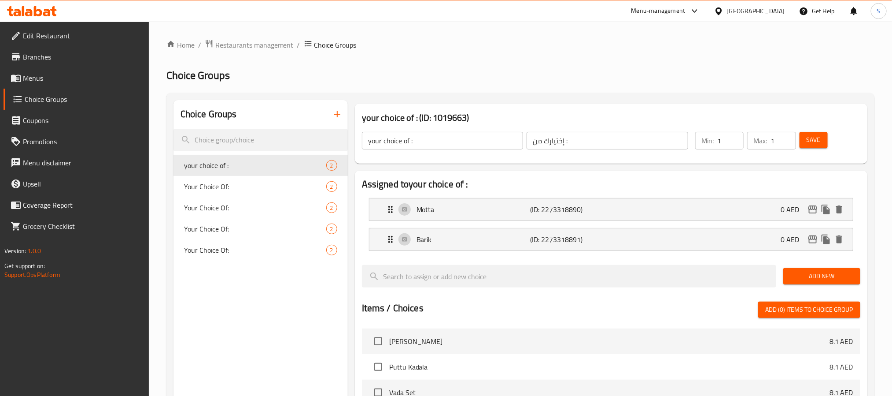
click at [296, 309] on div "Choice Groups your choice of : 2 Your Choice Of: 2 Your Choice Of: 2 Your Choic…" at bounding box center [261, 367] width 174 height 534
click at [341, 114] on icon "button" at bounding box center [337, 114] width 11 height 11
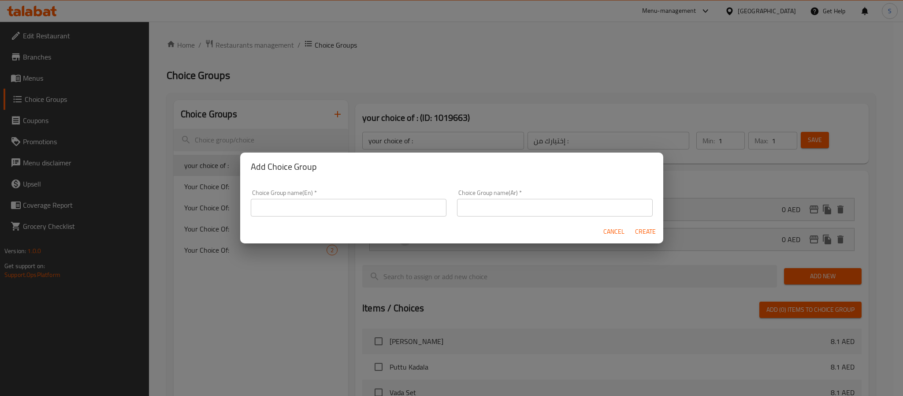
drag, startPoint x: 363, startPoint y: 205, endPoint x: 360, endPoint y: 209, distance: 5.1
click at [363, 205] on input "text" at bounding box center [349, 208] width 196 height 18
type input "Your Choice Of:"
click at [472, 212] on input "text" at bounding box center [555, 208] width 196 height 18
type input "إختيارك من:"
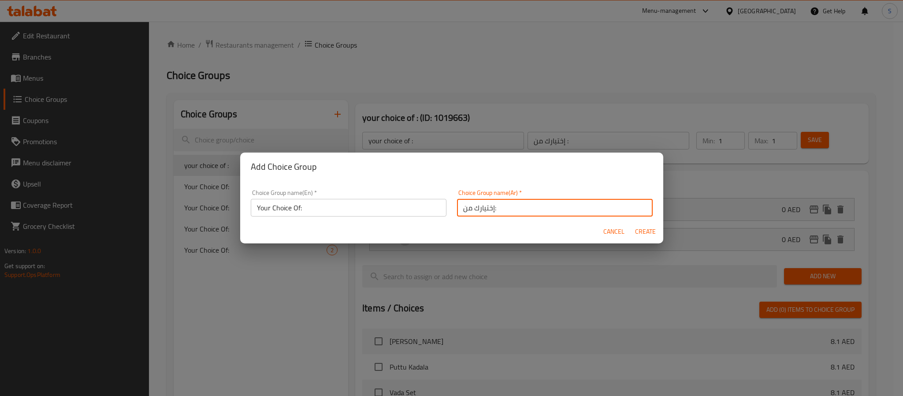
click at [638, 228] on span "Create" at bounding box center [645, 231] width 21 height 11
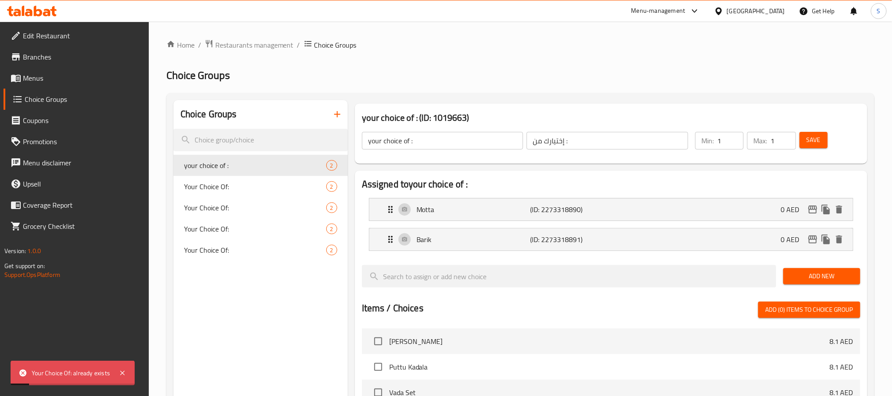
click at [424, 139] on input "your choice of :" at bounding box center [443, 141] width 162 height 18
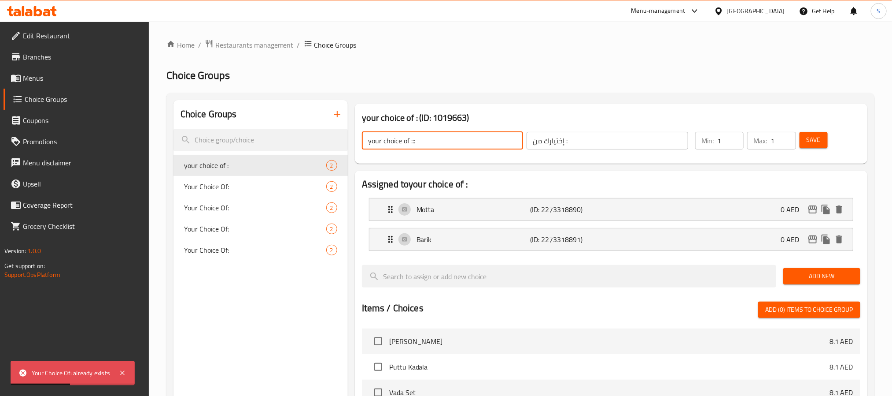
type input "your choice of :::"
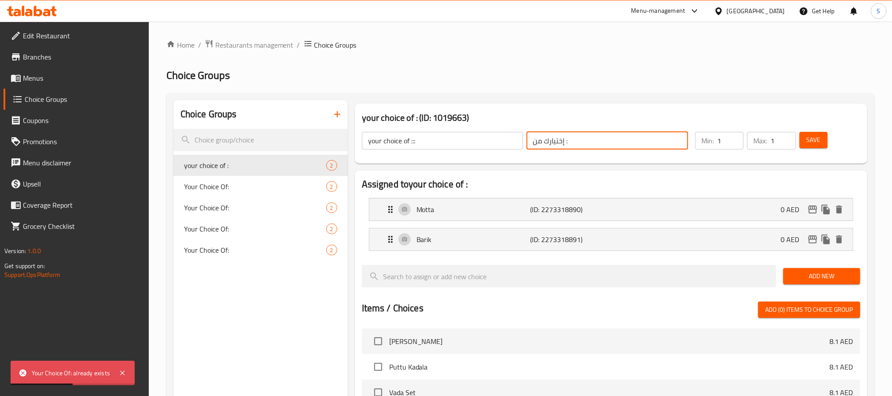
click at [572, 136] on input "إختيارك من :" at bounding box center [608, 141] width 162 height 18
type input "إختيارك من :::"
click at [293, 293] on div "Choice Groups your choice of : 2 Your Choice Of: 2 Your Choice Of: 2 Your Choic…" at bounding box center [261, 367] width 174 height 534
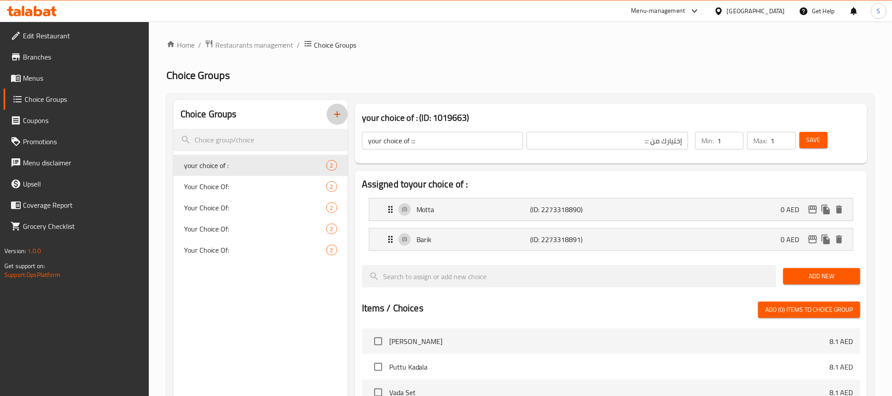
click at [337, 118] on icon "button" at bounding box center [337, 114] width 11 height 11
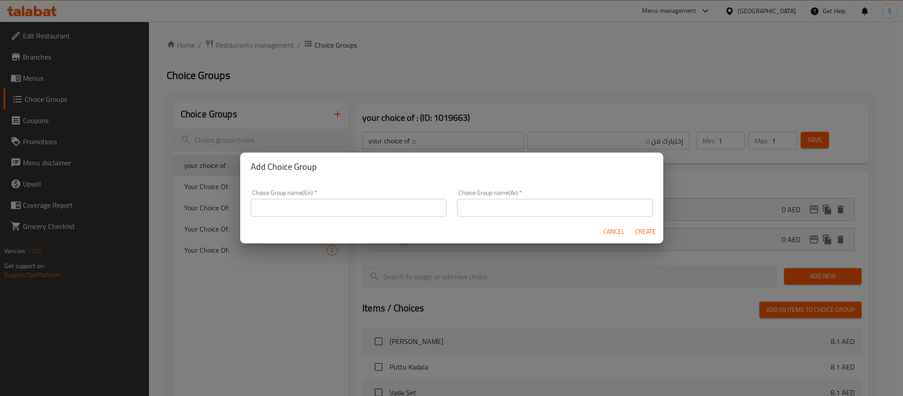
click at [377, 213] on input "text" at bounding box center [349, 208] width 196 height 18
type input "Your Choice Of:::"
click at [483, 200] on input "text" at bounding box center [555, 208] width 196 height 18
type input "إختيارك من:::"
click at [651, 226] on span "Create" at bounding box center [645, 231] width 21 height 11
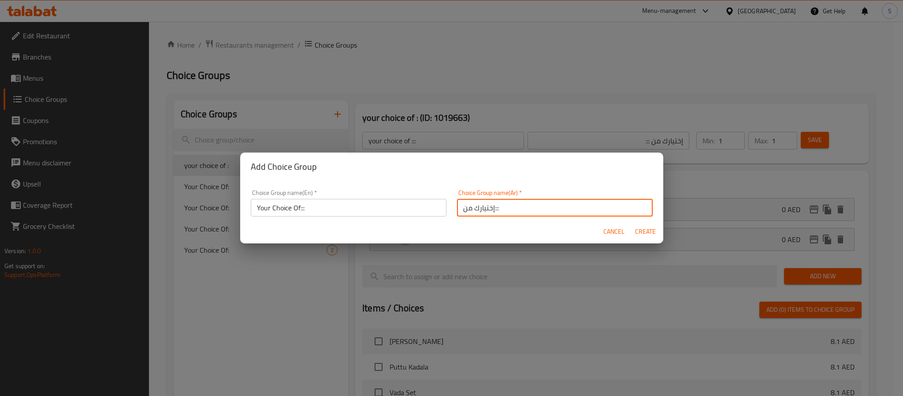
type input "Your Choice Of:::"
type input "إختيارك من:::"
type input "0"
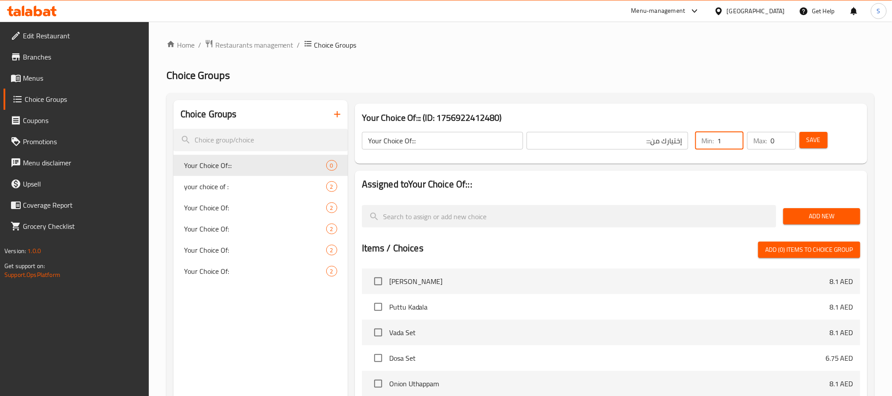
type input "1"
click at [733, 136] on input "1" at bounding box center [731, 141] width 26 height 18
type input "1"
click at [788, 137] on input "1" at bounding box center [783, 141] width 25 height 18
click at [803, 137] on button "Save" at bounding box center [814, 140] width 28 height 16
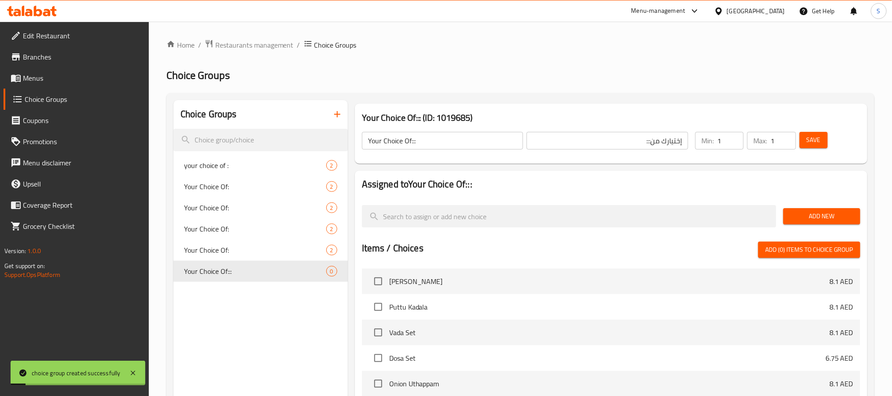
click at [791, 216] on span "Add New" at bounding box center [822, 216] width 63 height 11
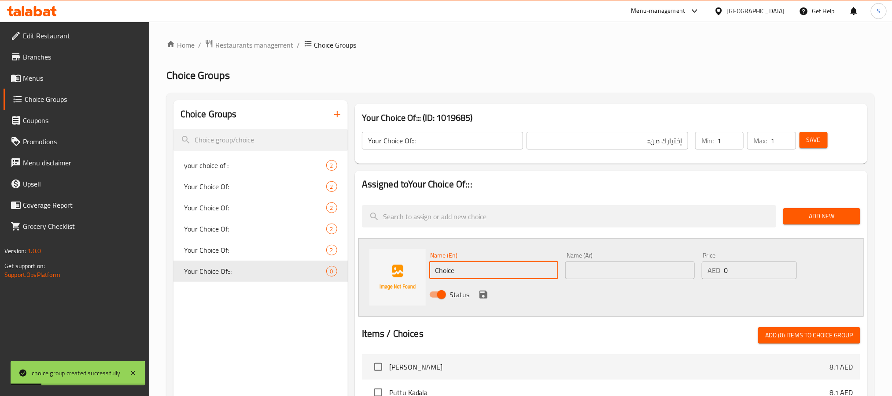
drag, startPoint x: 462, startPoint y: 270, endPoint x: 393, endPoint y: 265, distance: 68.9
click at [393, 265] on div "Name (En) Choice Name (En) Name (Ar) Name (Ar) Price AED 0 Price Status" at bounding box center [612, 277] width 506 height 78
type input "Small"
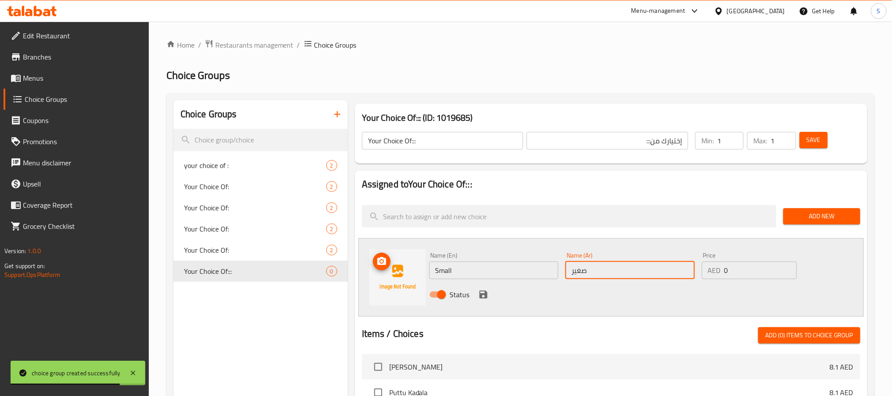
type input "صغير"
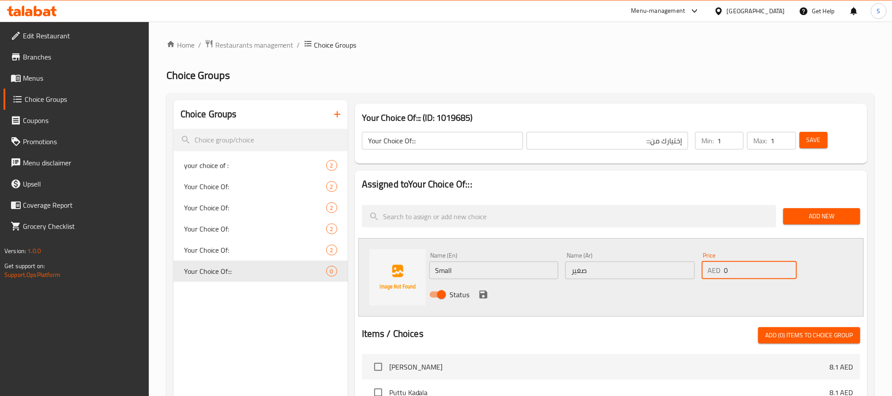
paste input "6.75108"
drag, startPoint x: 737, startPoint y: 267, endPoint x: 753, endPoint y: 267, distance: 15.9
click at [753, 267] on input "6.75108" at bounding box center [761, 270] width 73 height 18
type input "6.75"
click at [485, 291] on icon "save" at bounding box center [484, 294] width 8 height 8
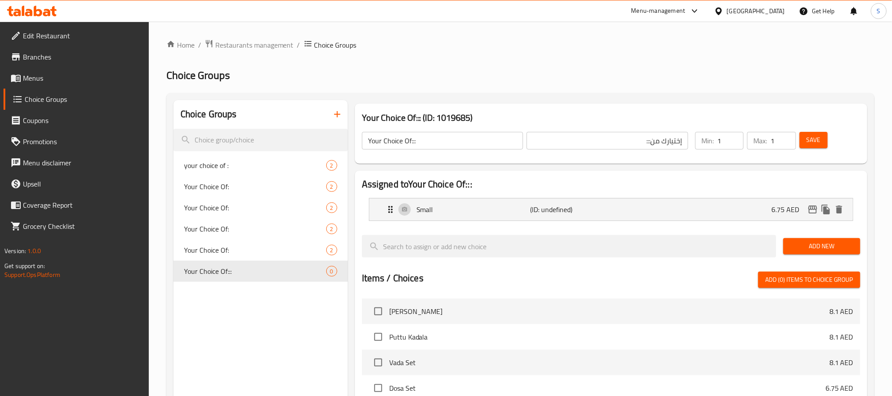
click at [794, 246] on span "Add New" at bounding box center [822, 246] width 63 height 11
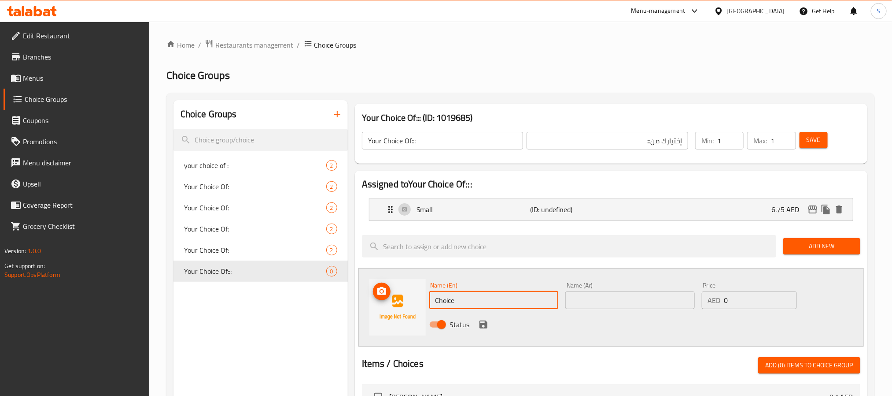
drag, startPoint x: 474, startPoint y: 305, endPoint x: 404, endPoint y: 296, distance: 70.6
click at [404, 296] on div "Name (En) Choice Name (En) Name (Ar) Name (Ar) Price AED 0 Price Status" at bounding box center [612, 307] width 506 height 78
type input "Meduim"
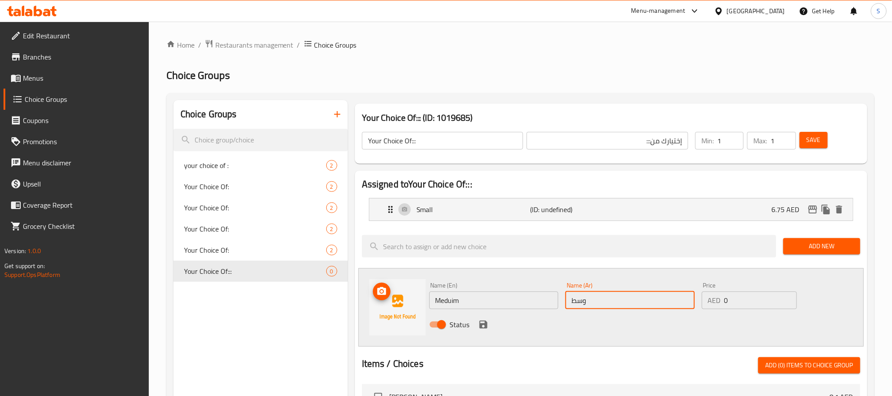
type input "وسط"
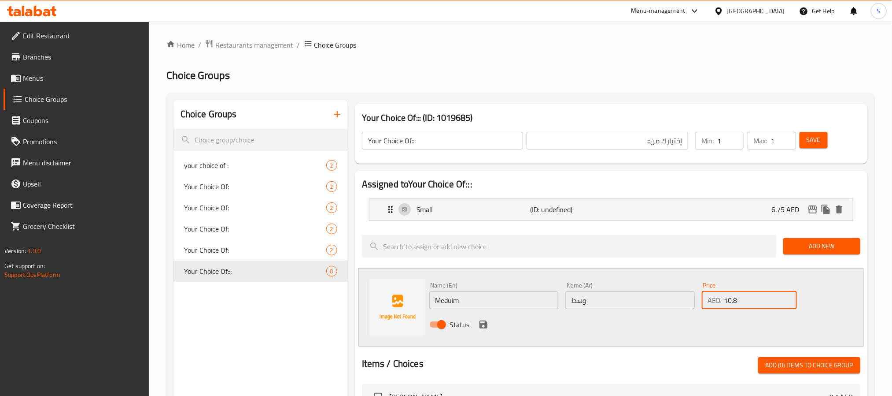
type input "10.8"
click at [480, 318] on button "save" at bounding box center [483, 324] width 13 height 13
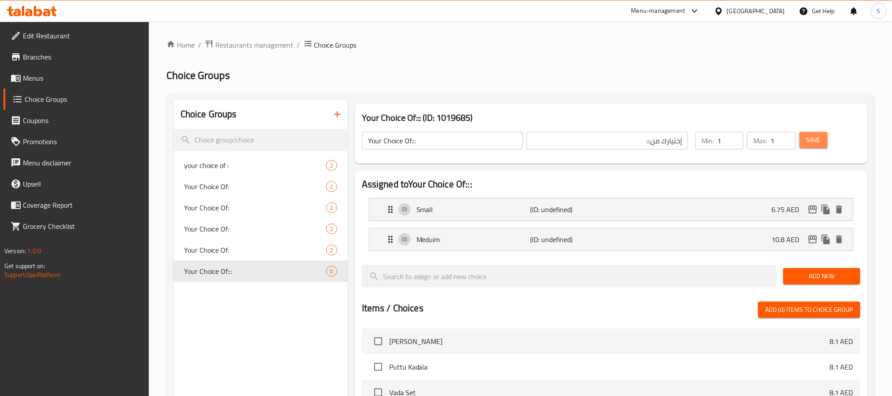
click at [810, 137] on span "Save" at bounding box center [814, 139] width 14 height 11
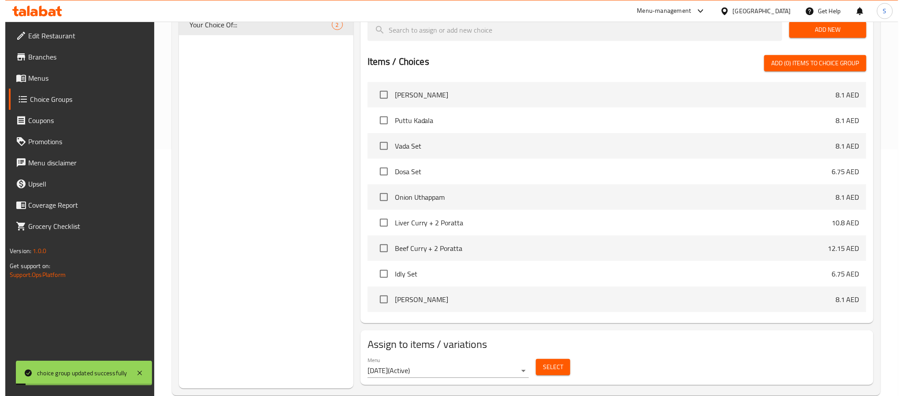
scroll to position [263, 0]
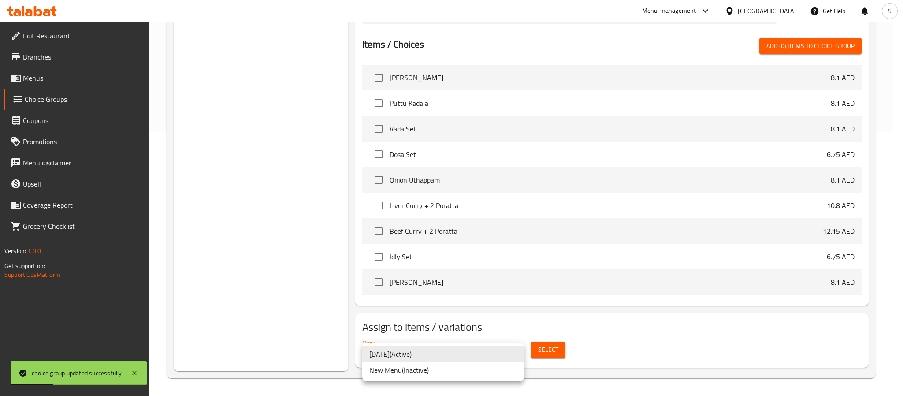
click at [431, 351] on li "3/9/2025 ( Active )" at bounding box center [443, 354] width 162 height 16
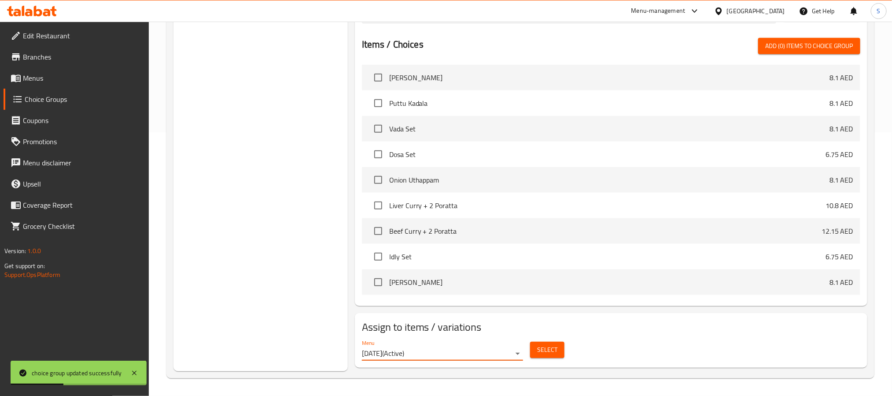
click at [554, 354] on span "Select" at bounding box center [547, 349] width 20 height 11
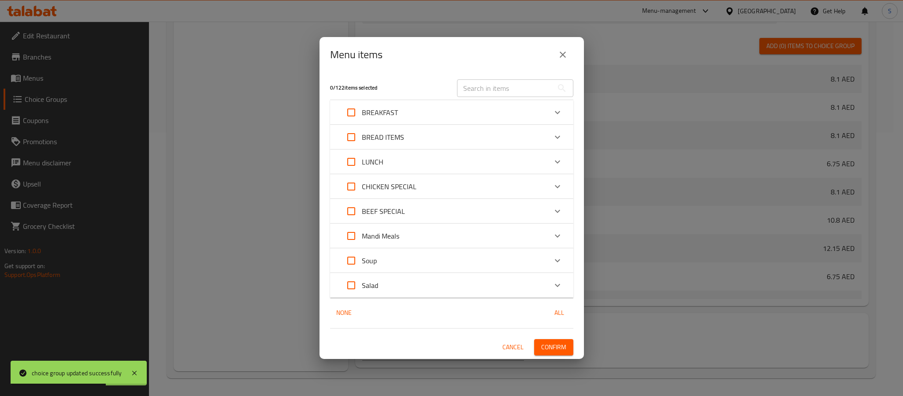
click at [426, 283] on div "Salad" at bounding box center [443, 284] width 206 height 21
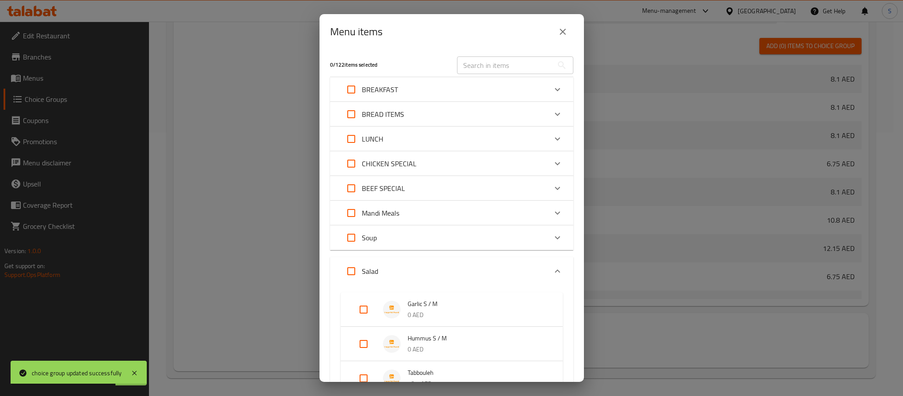
scroll to position [66, 0]
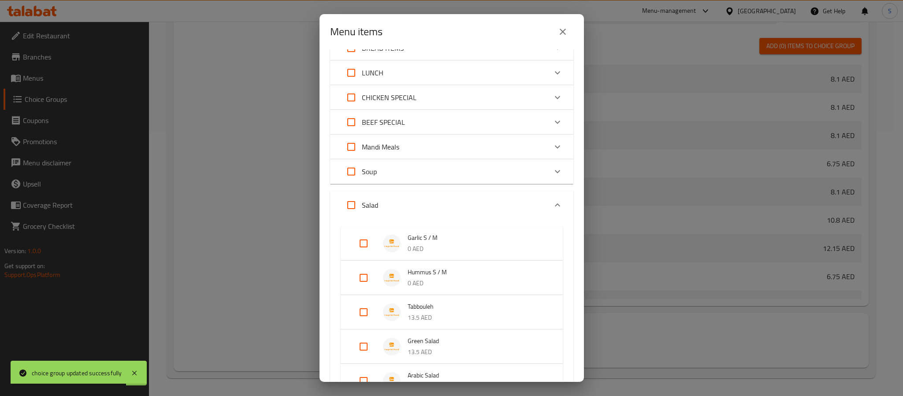
click at [365, 242] on input "Expand" at bounding box center [363, 243] width 21 height 21
checkbox input "true"
click at [363, 283] on input "Expand" at bounding box center [363, 284] width 21 height 21
checkbox input "true"
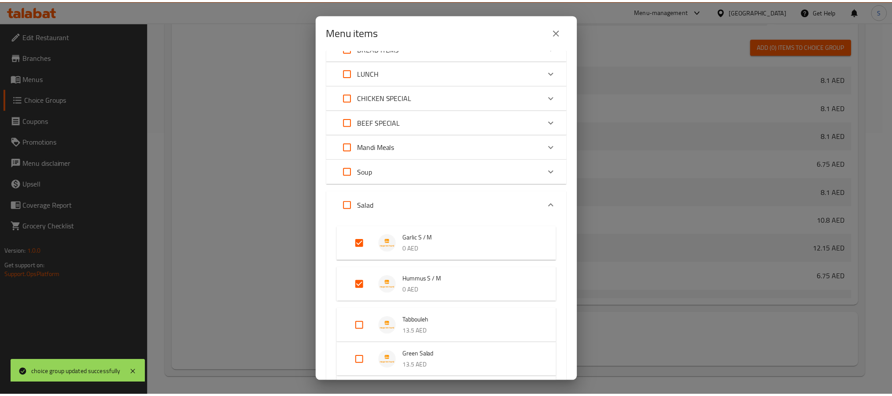
scroll to position [171, 0]
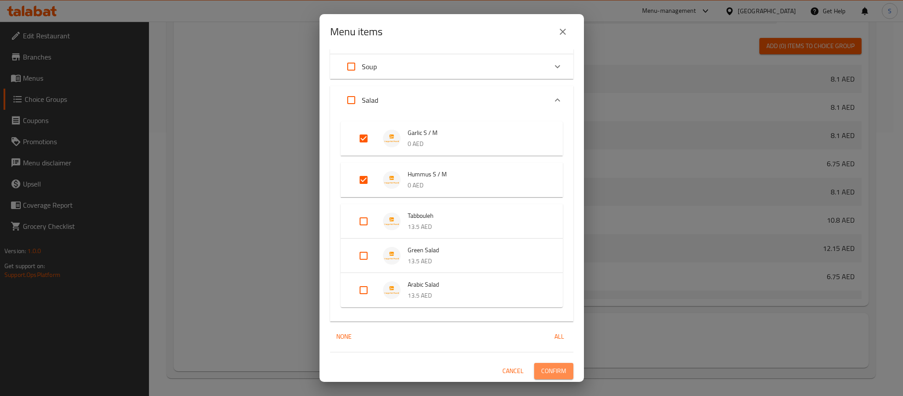
click at [541, 370] on span "Confirm" at bounding box center [553, 370] width 25 height 11
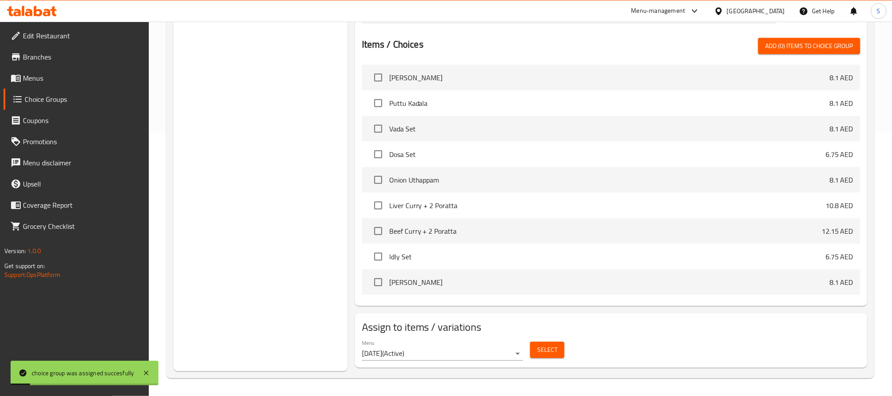
click at [534, 349] on button "Select" at bounding box center [547, 349] width 34 height 16
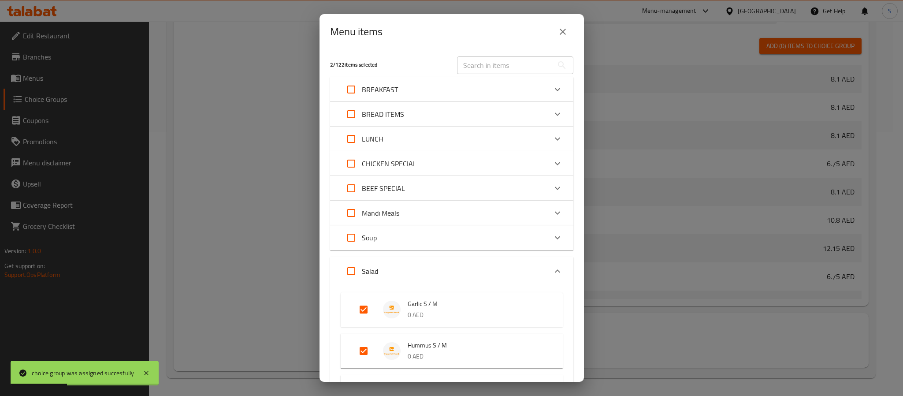
click at [561, 28] on icon "close" at bounding box center [562, 31] width 11 height 11
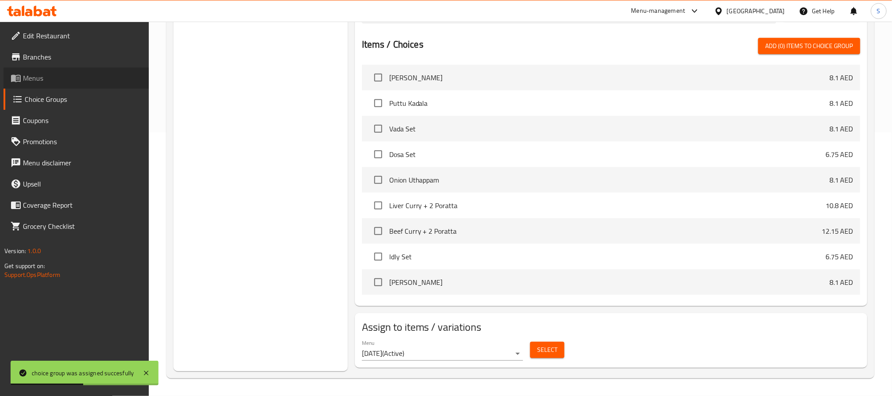
click at [45, 74] on span "Menus" at bounding box center [82, 78] width 119 height 11
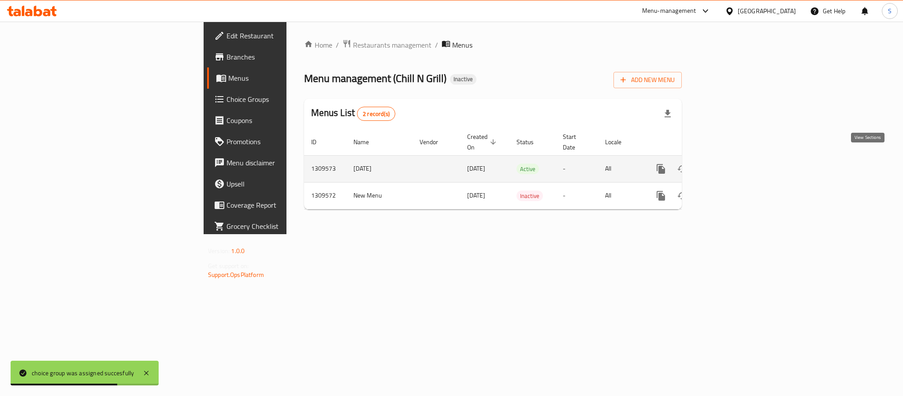
click at [735, 158] on link "enhanced table" at bounding box center [724, 168] width 21 height 21
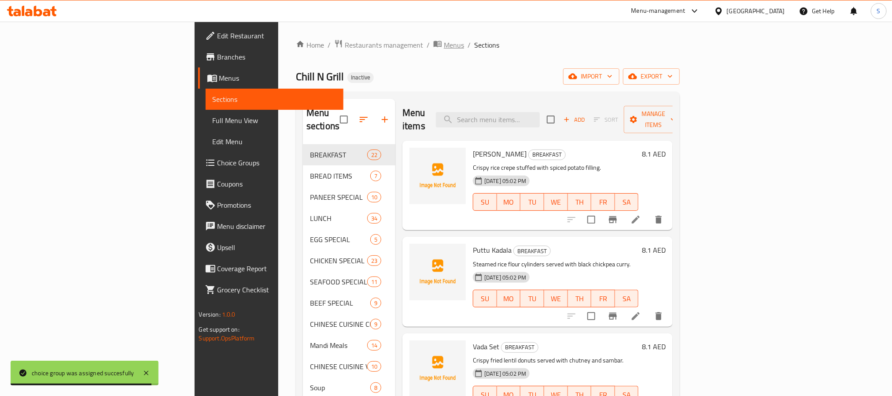
click at [444, 45] on span "Menus" at bounding box center [454, 45] width 20 height 11
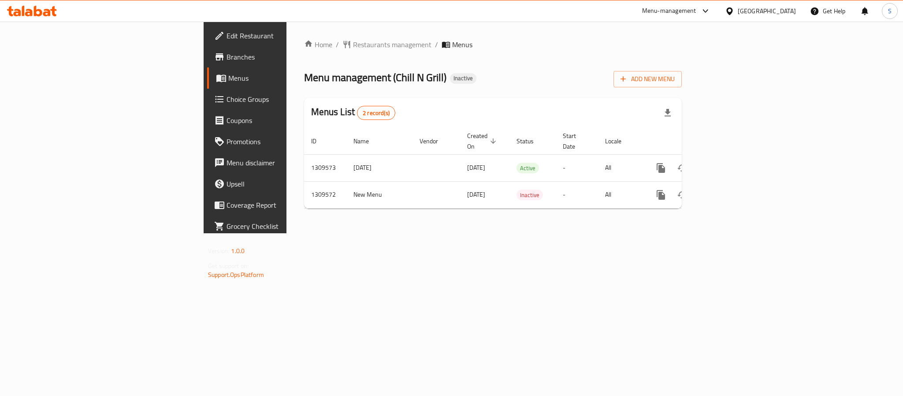
click at [547, 84] on div "Menu management ( Chill N Grill ) Inactive Add New Menu" at bounding box center [492, 77] width 377 height 20
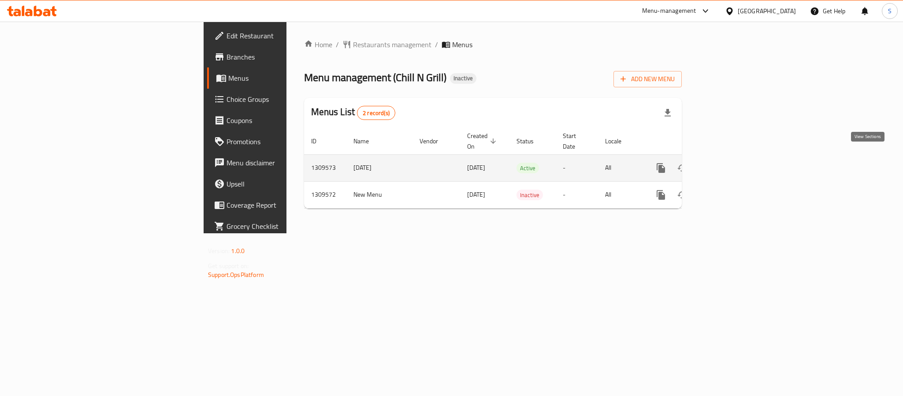
click at [729, 163] on icon "enhanced table" at bounding box center [724, 168] width 11 height 11
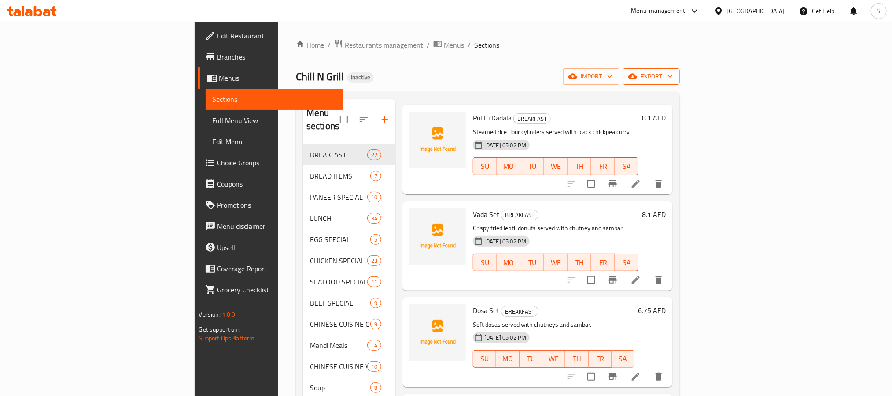
click at [673, 77] on span "export" at bounding box center [651, 76] width 43 height 11
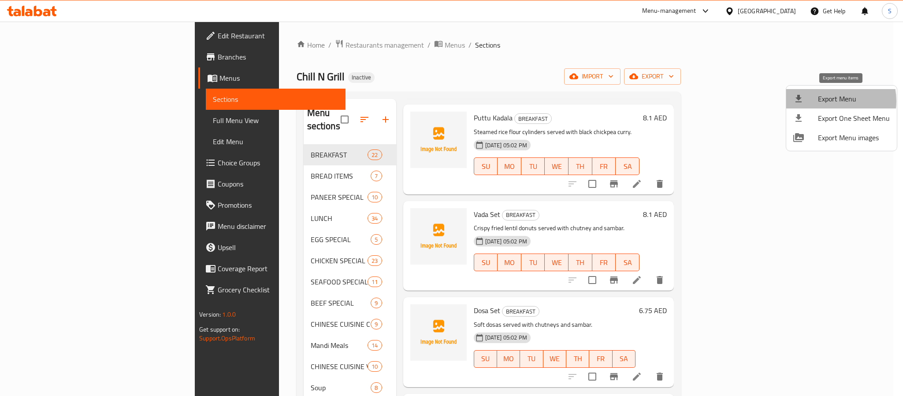
click at [826, 101] on span "Export Menu" at bounding box center [854, 98] width 72 height 11
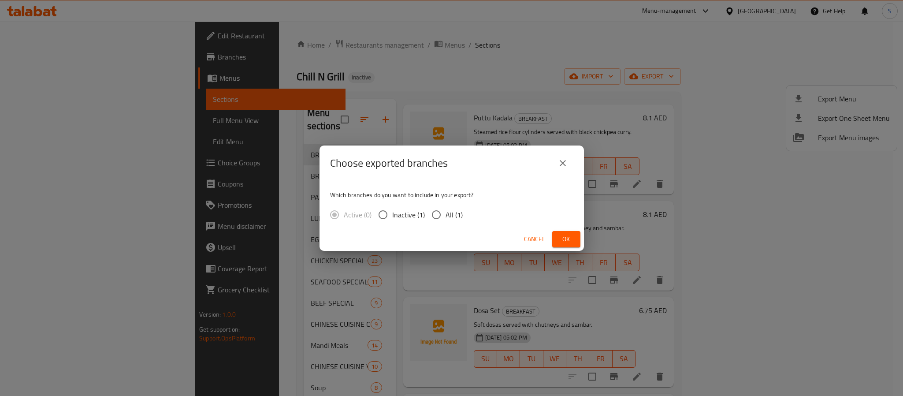
click at [439, 217] on input "All (1)" at bounding box center [436, 214] width 19 height 19
radio input "true"
click at [555, 241] on button "Ok" at bounding box center [566, 239] width 28 height 16
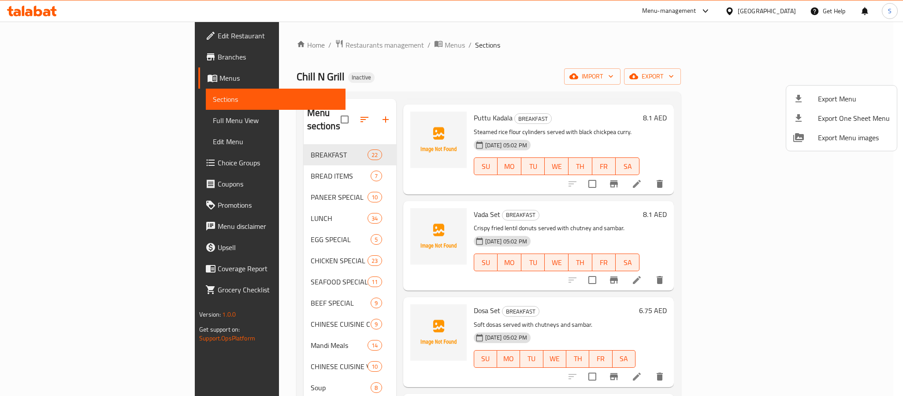
drag, startPoint x: 426, startPoint y: 57, endPoint x: 419, endPoint y: 65, distance: 9.7
click at [426, 57] on div at bounding box center [451, 198] width 903 height 396
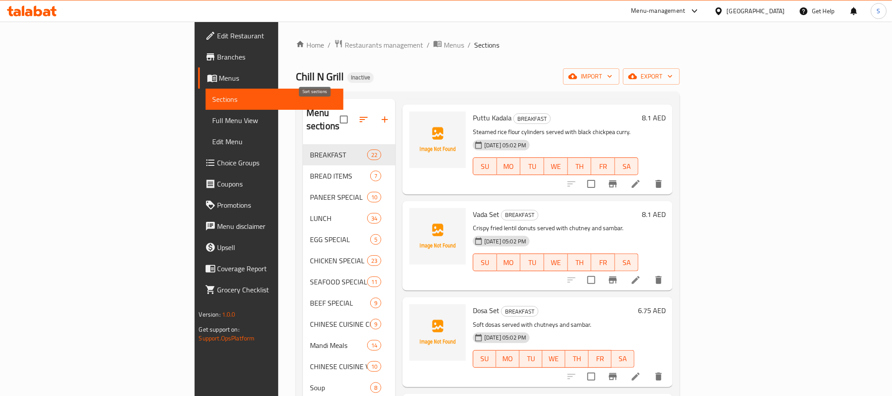
click at [359, 114] on icon "button" at bounding box center [364, 119] width 11 height 11
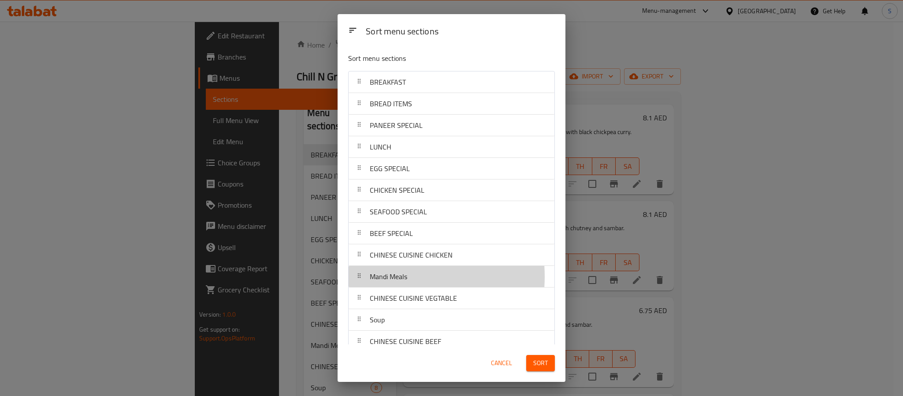
click at [388, 278] on span "Mandi Meals" at bounding box center [388, 276] width 37 height 13
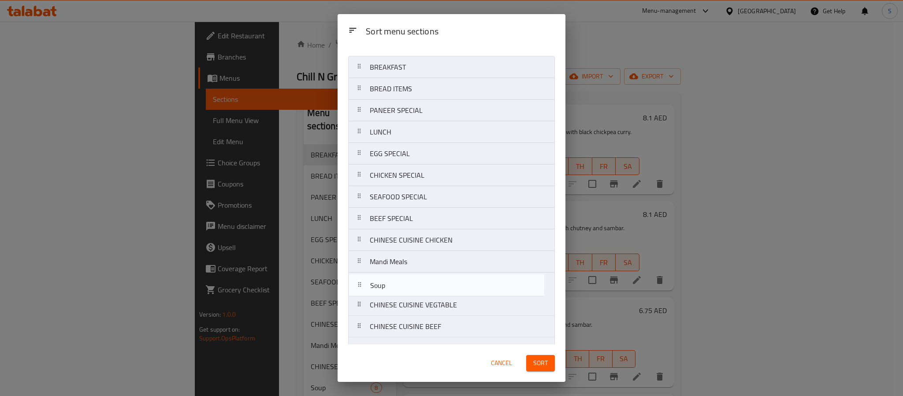
scroll to position [24, 0]
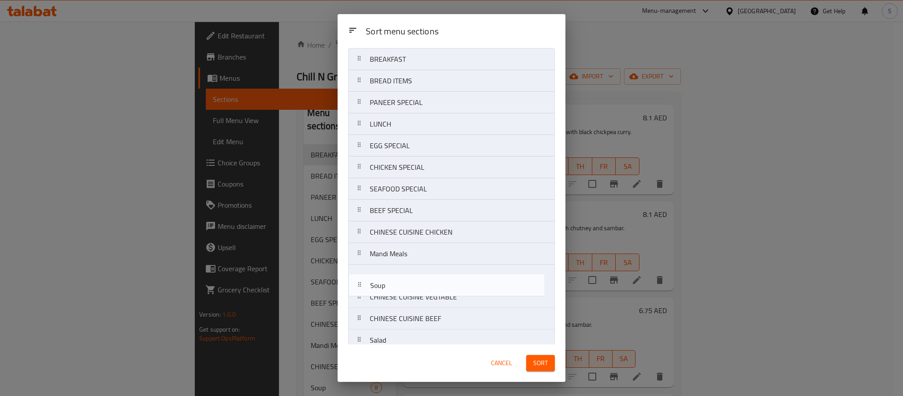
drag, startPoint x: 387, startPoint y: 326, endPoint x: 386, endPoint y: 287, distance: 39.7
click at [386, 287] on nav "BREAKFAST BREAD ITEMS PANEER SPECIAL LUNCH EGG SPECIAL CHICKEN SPECIAL SEAFOOD …" at bounding box center [451, 307] width 207 height 519
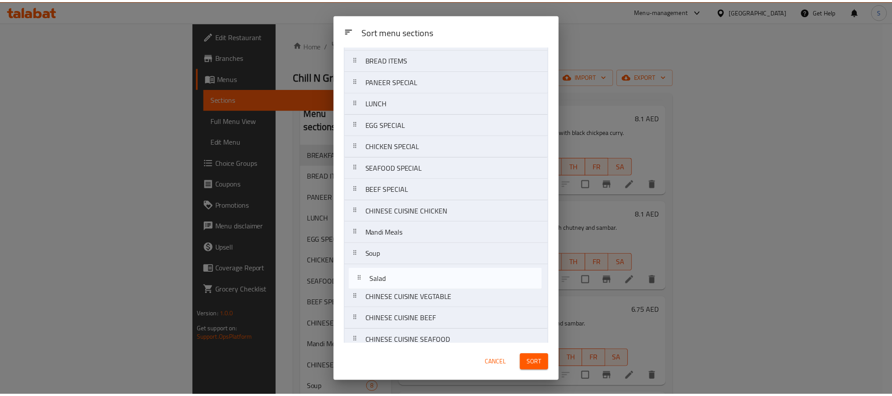
scroll to position [53, 0]
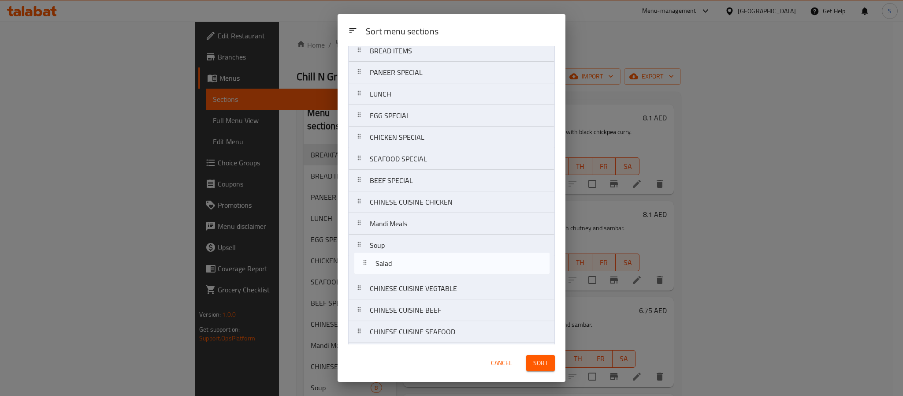
drag, startPoint x: 385, startPoint y: 342, endPoint x: 390, endPoint y: 260, distance: 82.1
click at [390, 260] on nav "BREAKFAST BREAD ITEMS PANEER SPECIAL LUNCH EGG SPECIAL CHICKEN SPECIAL SEAFOOD …" at bounding box center [451, 277] width 207 height 519
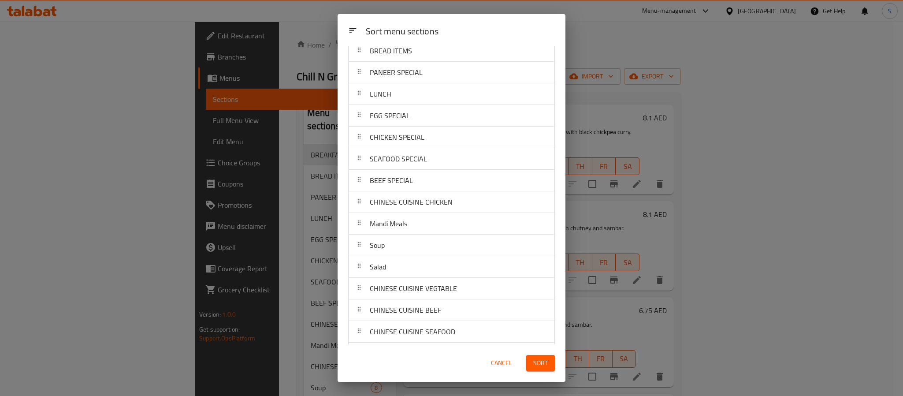
click at [532, 361] on button "Sort" at bounding box center [540, 363] width 29 height 16
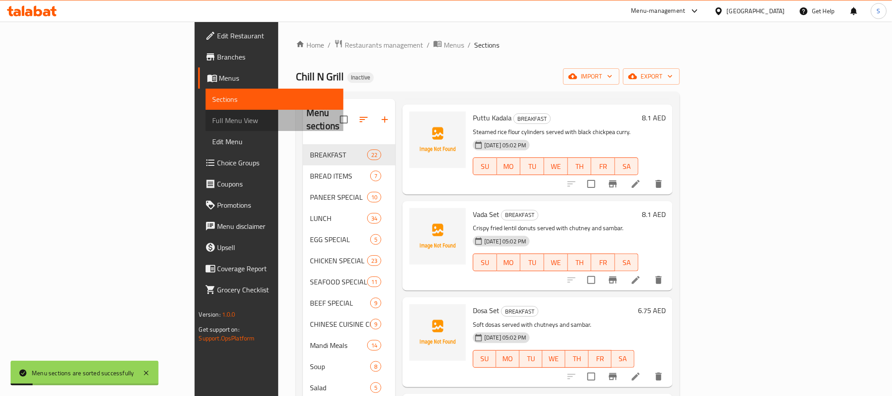
click at [213, 119] on span "Full Menu View" at bounding box center [275, 120] width 124 height 11
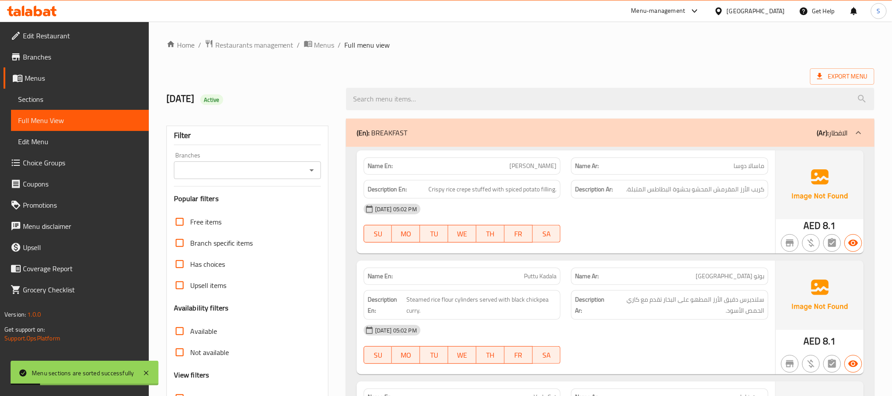
scroll to position [198, 0]
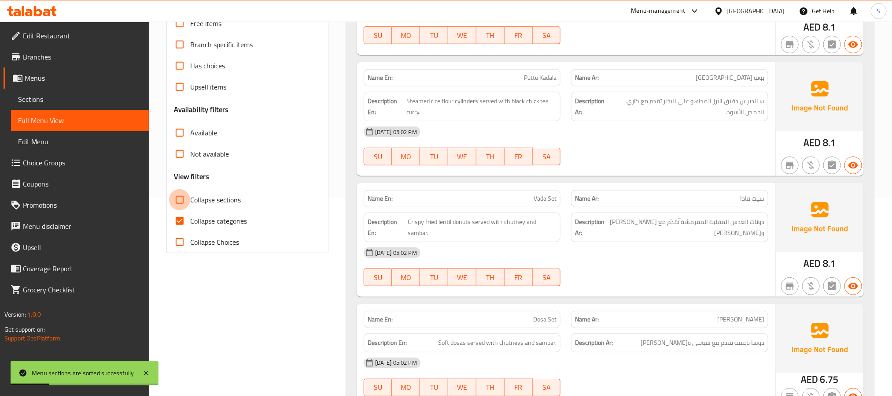
click at [178, 204] on input "Collapse sections" at bounding box center [179, 199] width 21 height 21
checkbox input "true"
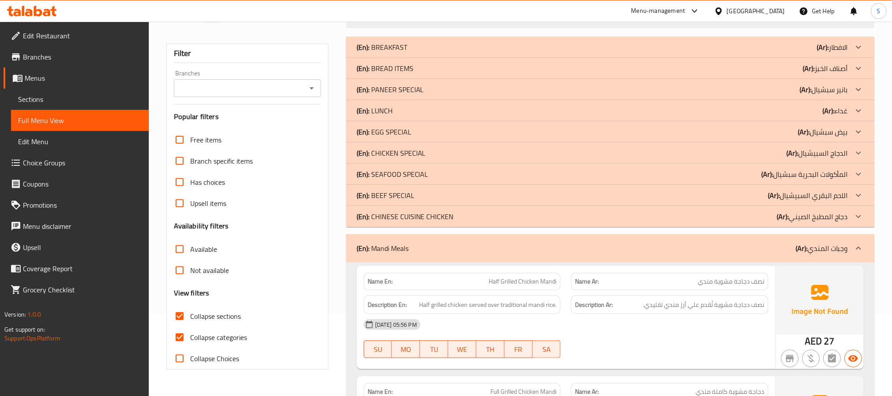
scroll to position [51, 0]
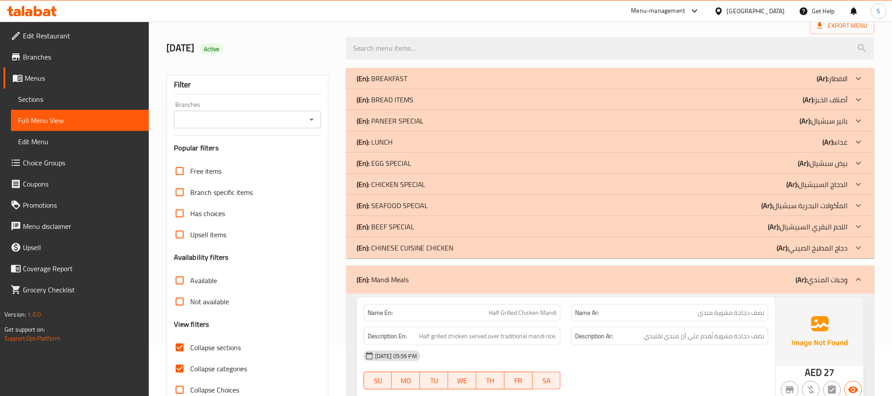
click at [178, 365] on input "Collapse categories" at bounding box center [179, 368] width 21 height 21
checkbox input "false"
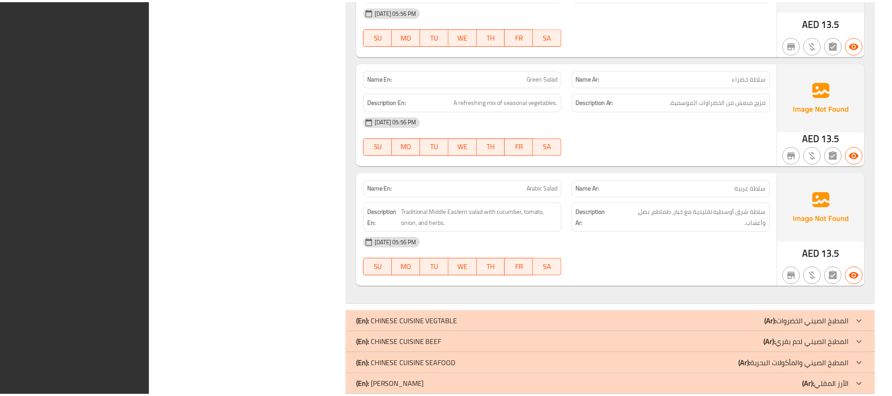
scroll to position [3874, 0]
